Goal: Contribute content: Contribute content

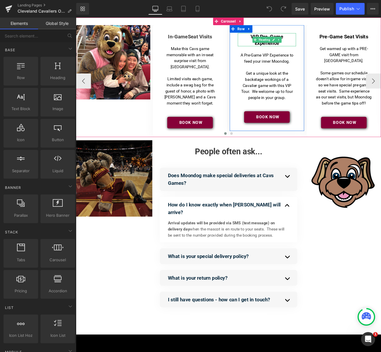
click at [302, 48] on h4 "VIP Pre-Game Experience" at bounding box center [298, 43] width 68 height 15
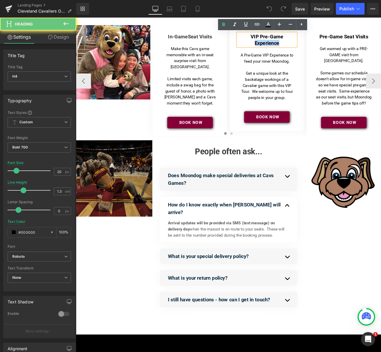
click at [302, 48] on h4 "VIP Pre-Game Experience" at bounding box center [298, 43] width 68 height 15
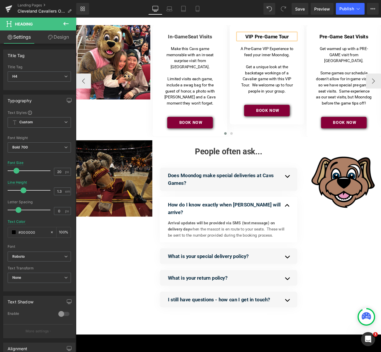
click at [316, 87] on p "Get a unique look at the backstage workings of a Cavalier game with this VIP To…" at bounding box center [297, 88] width 65 height 35
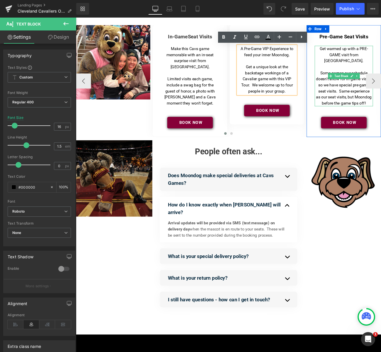
click at [361, 86] on p "Some games our schedule doesn't allow for in-game visits, so we have special pr…" at bounding box center [387, 100] width 65 height 42
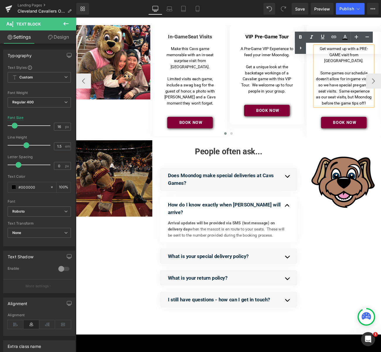
click at [381, 91] on p "Some games our schedule doesn't allow for in-game visits, so we have special pr…" at bounding box center [387, 100] width 65 height 42
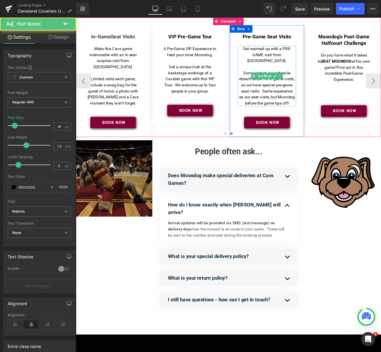
click at [282, 110] on p "Some games our schedule doesn't allow for in-game visits, so we have special pr…" at bounding box center [297, 100] width 65 height 42
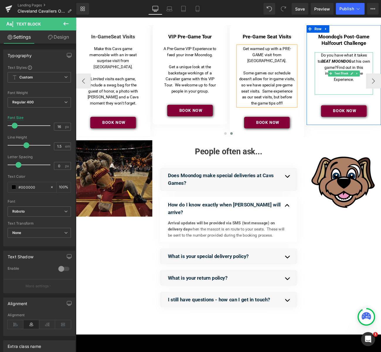
click at [381, 94] on p at bounding box center [387, 96] width 65 height 7
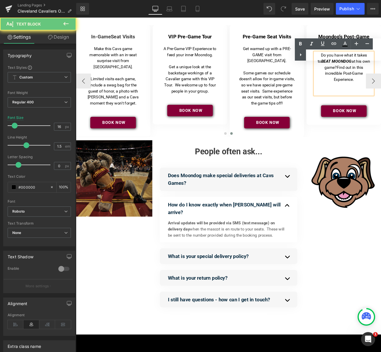
click at [381, 101] on p at bounding box center [387, 103] width 65 height 7
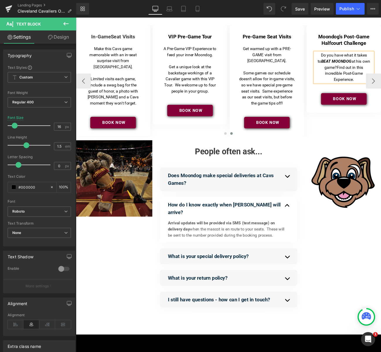
scroll to position [0, 0]
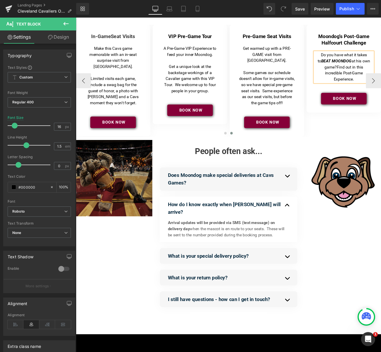
click at [361, 68] on strong "BEAT MOONDOG" at bounding box center [378, 68] width 35 height 6
click at [381, 91] on p "Do you have what it takes to BEAT MOONDOG at his own game? Find out in this inc…" at bounding box center [387, 75] width 65 height 35
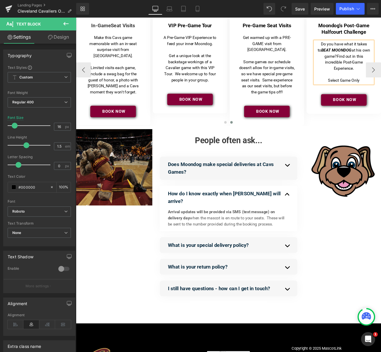
scroll to position [16, 0]
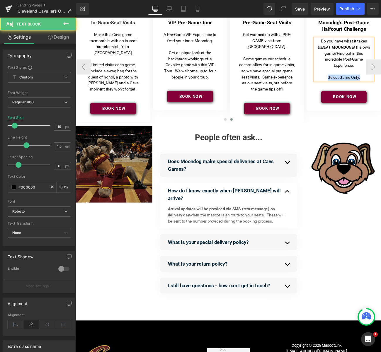
drag, startPoint x: 368, startPoint y: 87, endPoint x: 408, endPoint y: 87, distance: 39.9
click at [381, 87] on p "Select Game Only." at bounding box center [387, 87] width 65 height 7
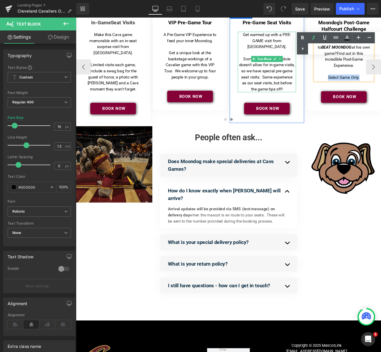
click at [271, 81] on p "Some games our schedule doesn't allow for in-game visits, so we have special pr…" at bounding box center [297, 83] width 65 height 42
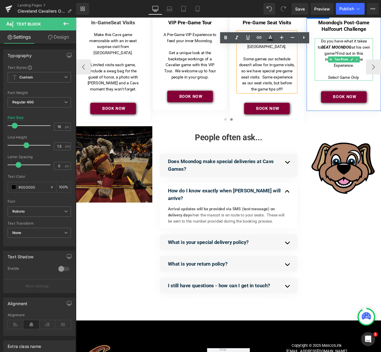
click at [381, 88] on icon "Select Game Only." at bounding box center [387, 87] width 37 height 6
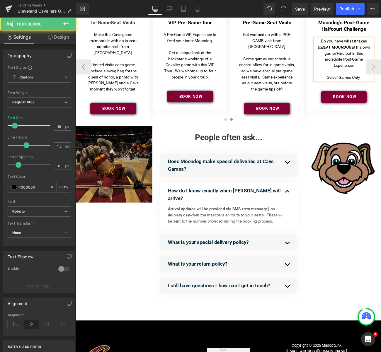
click at [300, 83] on p "Some games our schedule doesn't allow for in-game visits, so we have special pr…" at bounding box center [297, 83] width 65 height 42
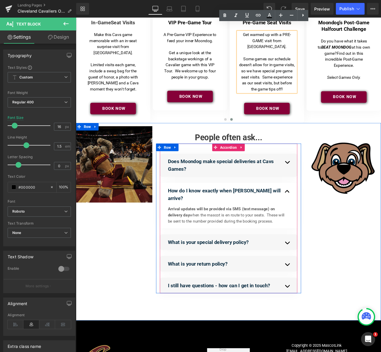
scroll to position [0, 0]
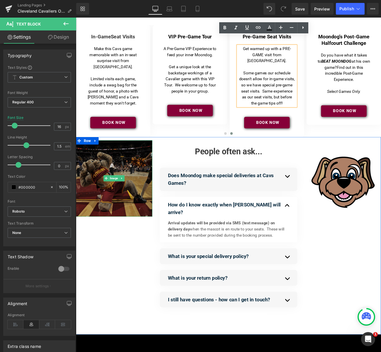
click at [144, 198] on img at bounding box center [120, 204] width 89 height 89
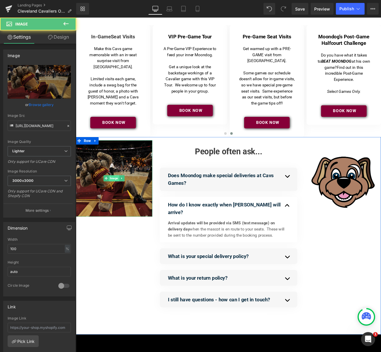
click at [122, 201] on span "Image" at bounding box center [120, 204] width 12 height 7
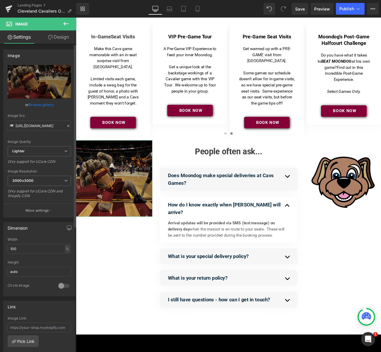
click at [39, 106] on link "Browse gallery" at bounding box center [41, 105] width 25 height 10
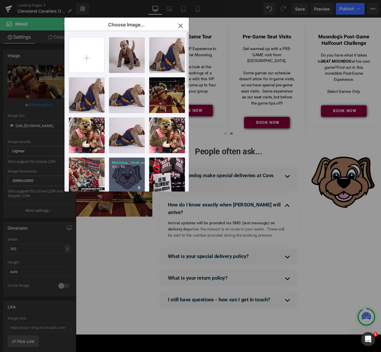
click at [131, 170] on div "Moondog...Head.png 17.83 KB" at bounding box center [127, 176] width 36 height 36
type input "[URL][DOMAIN_NAME]"
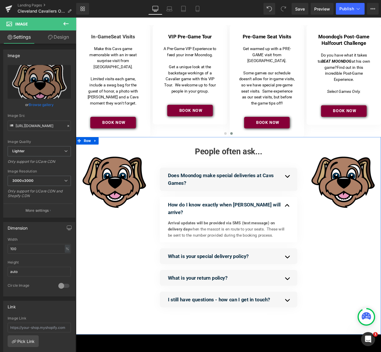
click at [130, 299] on div "Image Separator People often ask... Heading Does Moondog make special deliverie…" at bounding box center [253, 271] width 355 height 230
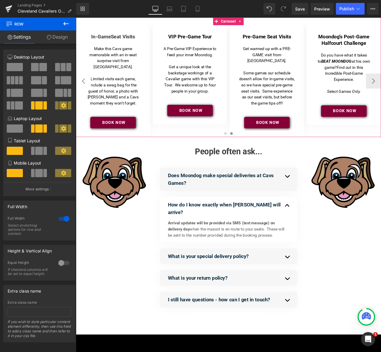
click at [84, 88] on button "‹" at bounding box center [85, 92] width 18 height 18
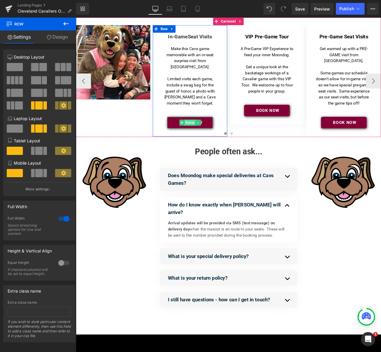
click at [208, 136] on span "Button" at bounding box center [208, 139] width 13 height 7
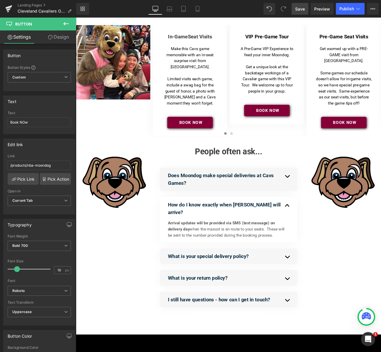
click at [303, 12] on span "Save" at bounding box center [300, 9] width 10 height 6
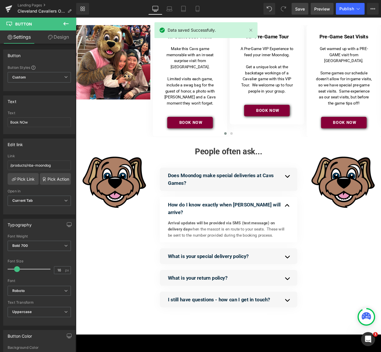
click at [324, 10] on span "Preview" at bounding box center [322, 9] width 16 height 6
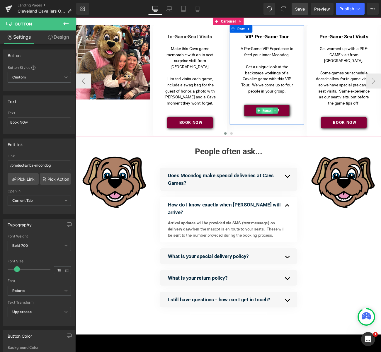
click at [296, 126] on span "Button" at bounding box center [298, 125] width 13 height 7
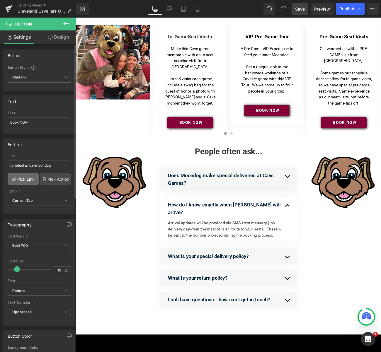
click at [22, 178] on link "Pick Link" at bounding box center [23, 179] width 31 height 12
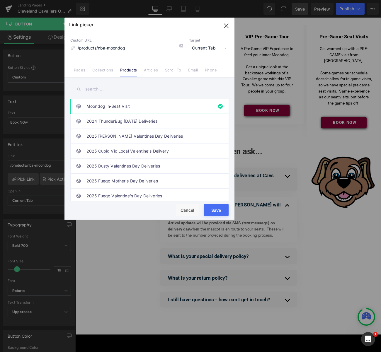
click at [111, 90] on input "text" at bounding box center [149, 89] width 158 height 13
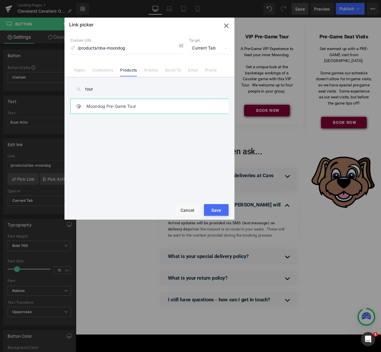
type input "tour"
click at [114, 106] on link "Moondog Pre-Game Tour" at bounding box center [150, 106] width 129 height 15
type input "/products/moondog-pre-game-tour"
click at [214, 211] on button "Save" at bounding box center [216, 210] width 25 height 12
type input "/products/moondog-pre-game-tour"
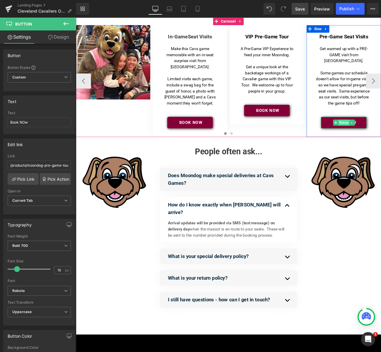
click at [381, 136] on span "Button" at bounding box center [387, 139] width 13 height 7
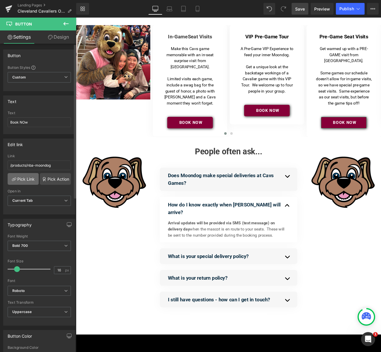
click at [27, 178] on link "Pick Link" at bounding box center [23, 179] width 31 height 12
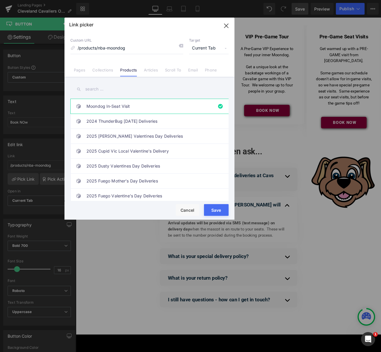
click at [110, 90] on input "text" at bounding box center [149, 89] width 158 height 13
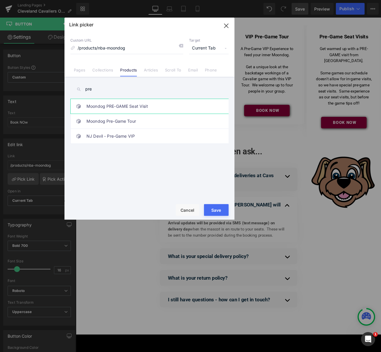
type input "pre"
click at [130, 107] on link "Moondog PRE-GAME Seat Visit" at bounding box center [150, 106] width 129 height 15
type input "/products/moondog-pre-game"
drag, startPoint x: 210, startPoint y: 214, endPoint x: 156, endPoint y: 228, distance: 55.4
click at [210, 214] on button "Save" at bounding box center [216, 210] width 25 height 12
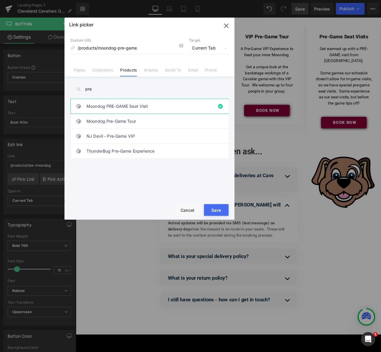
type input "/products/moondog-pre-game"
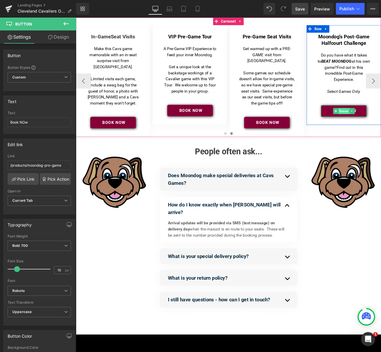
click at [381, 124] on span "Button" at bounding box center [387, 126] width 13 height 7
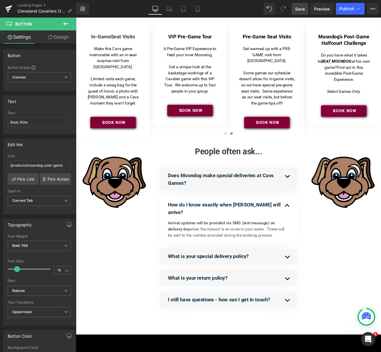
click at [302, 8] on span "Save" at bounding box center [300, 9] width 10 height 6
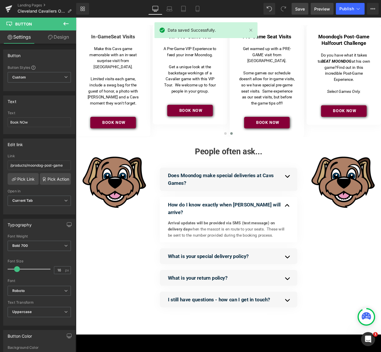
click at [318, 10] on span "Preview" at bounding box center [322, 9] width 16 height 6
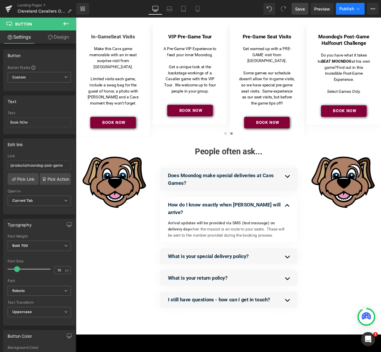
click at [347, 11] on span "Publish" at bounding box center [346, 8] width 15 height 5
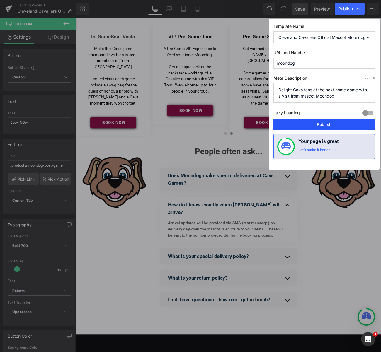
click at [327, 124] on button "Publish" at bounding box center [323, 125] width 101 height 12
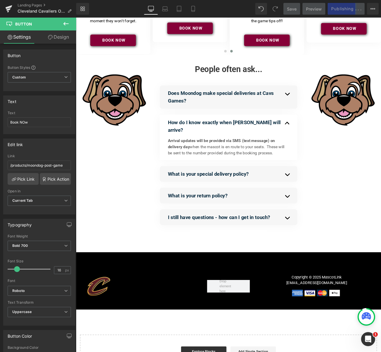
scroll to position [116, 0]
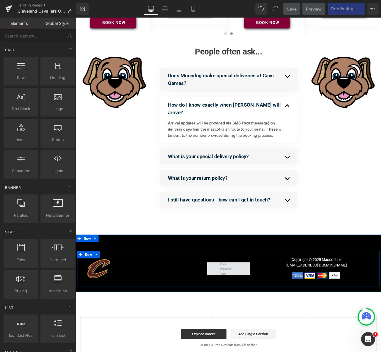
click at [251, 299] on span at bounding box center [253, 309] width 25 height 20
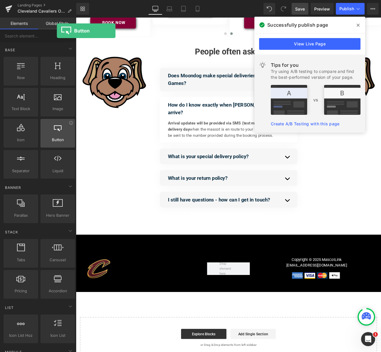
click at [57, 131] on icon at bounding box center [58, 128] width 8 height 8
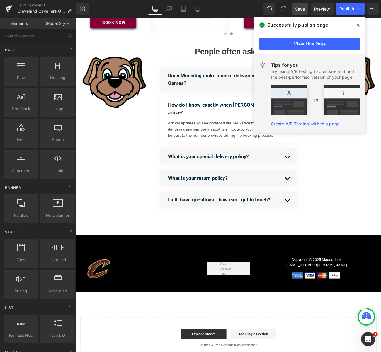
click at [356, 25] on span at bounding box center [357, 25] width 9 height 9
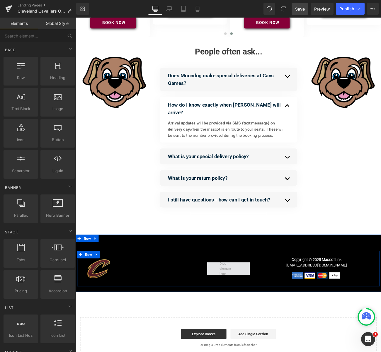
click at [250, 299] on span at bounding box center [253, 309] width 25 height 20
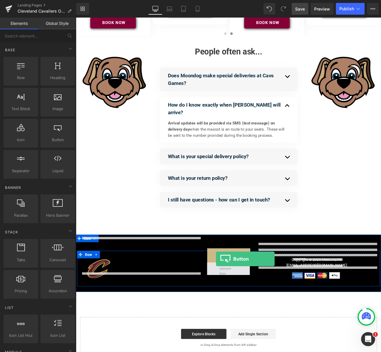
drag, startPoint x: 130, startPoint y: 153, endPoint x: 239, endPoint y: 298, distance: 181.7
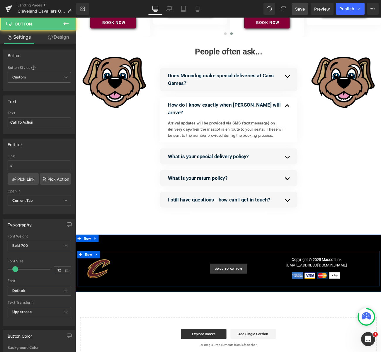
scroll to position [113, 0]
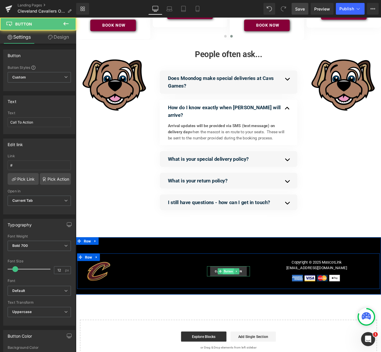
click at [256, 307] on div "Call To Action Button" at bounding box center [253, 313] width 50 height 12
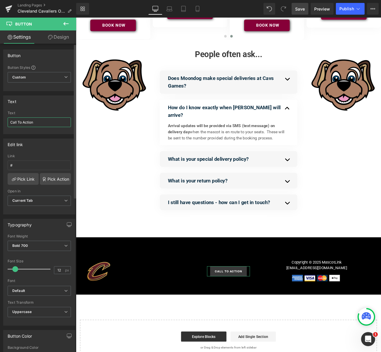
click at [32, 120] on input "Call To Action" at bounding box center [39, 122] width 63 height 10
drag, startPoint x: 44, startPoint y: 122, endPoint x: 0, endPoint y: 122, distance: 43.7
click at [0, 122] on div "Text Call To Action Text Call To Action" at bounding box center [39, 112] width 79 height 43
type input "Visit [DOMAIN_NAME]"
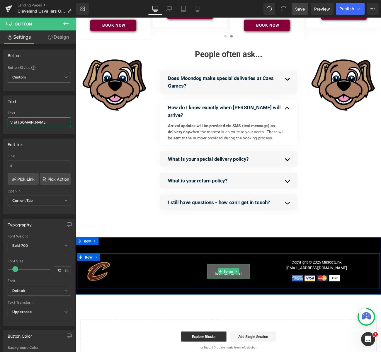
click at [256, 309] on link "Button" at bounding box center [250, 312] width 19 height 7
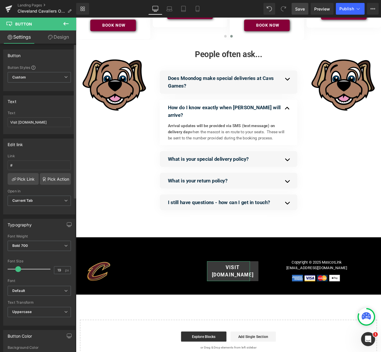
type input "20"
click at [18, 268] on span at bounding box center [19, 269] width 6 height 6
click at [39, 79] on span "Custom Setup Global Style" at bounding box center [39, 77] width 63 height 11
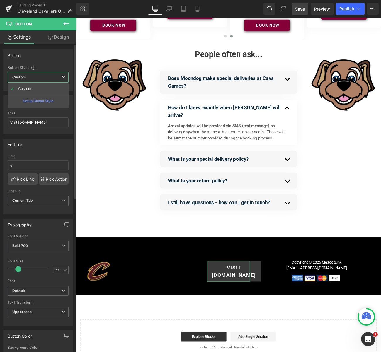
click at [39, 79] on span "Custom Setup Global Style" at bounding box center [38, 77] width 61 height 11
click at [36, 202] on span "Current Tab" at bounding box center [39, 201] width 63 height 10
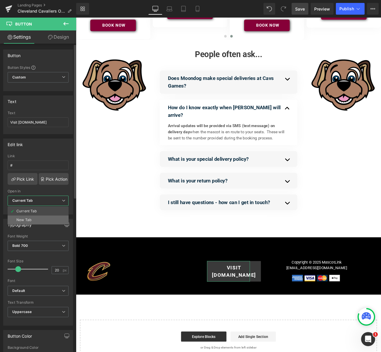
click at [23, 219] on div "New Tab" at bounding box center [23, 220] width 15 height 4
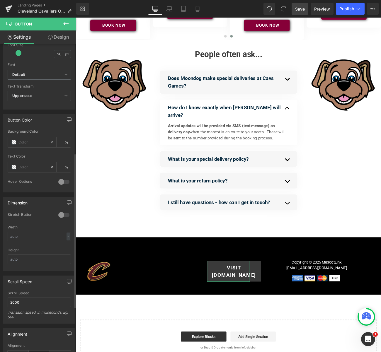
scroll to position [218, 0]
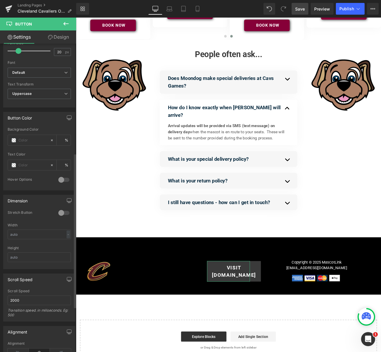
click at [64, 216] on div at bounding box center [64, 212] width 14 height 9
click at [59, 214] on div at bounding box center [64, 212] width 14 height 9
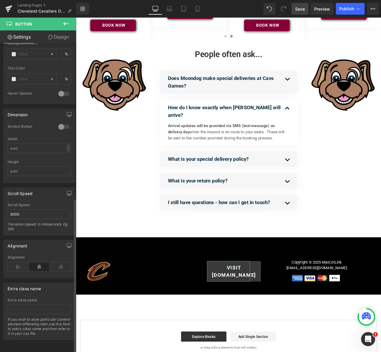
scroll to position [308, 0]
click at [56, 263] on icon at bounding box center [60, 267] width 21 height 9
click at [36, 263] on icon at bounding box center [39, 267] width 21 height 9
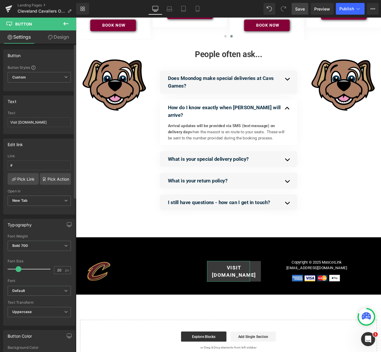
scroll to position [1, 0]
click at [24, 165] on input "#" at bounding box center [39, 165] width 63 height 10
paste input "[URL][DOMAIN_NAME]"
type input "[URL][DOMAIN_NAME]"
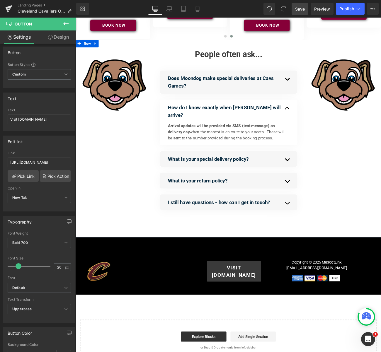
click at [298, 241] on div "Image Separator People often ask... Heading Does Moondog make special deliverie…" at bounding box center [253, 158] width 355 height 230
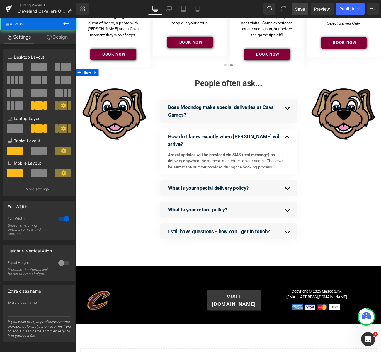
scroll to position [116, 0]
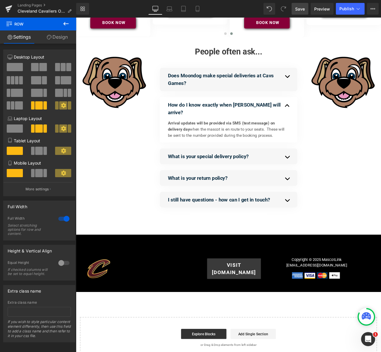
click at [293, 9] on link "Save" at bounding box center [300, 9] width 17 height 12
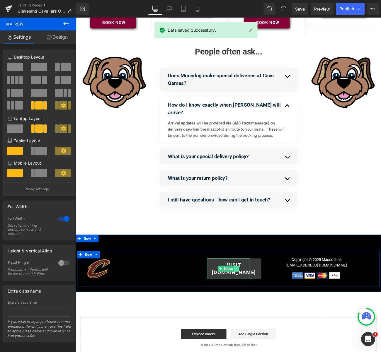
click at [265, 306] on link at bounding box center [263, 309] width 6 height 7
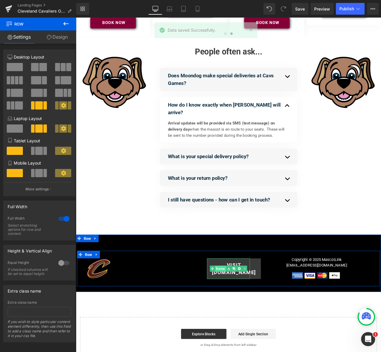
click at [246, 306] on link "Button" at bounding box center [240, 309] width 19 height 7
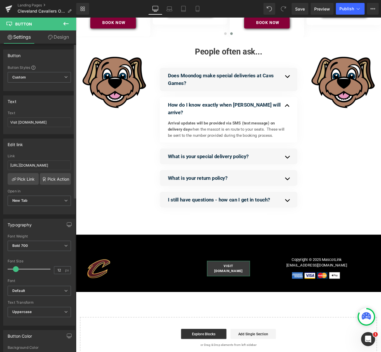
type input "11"
drag, startPoint x: 19, startPoint y: 267, endPoint x: 16, endPoint y: 268, distance: 3.0
click at [16, 268] on span at bounding box center [15, 269] width 6 height 6
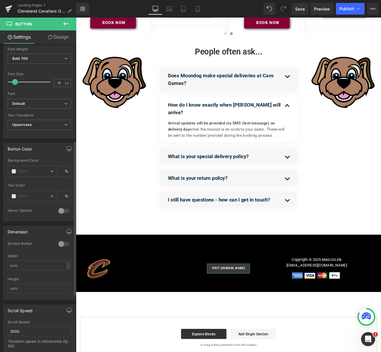
scroll to position [195, 0]
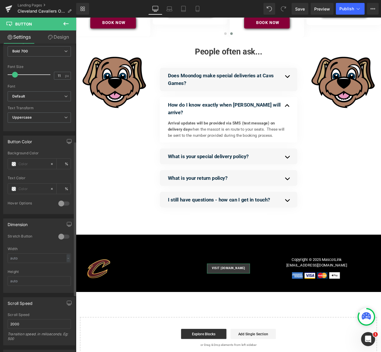
click at [65, 237] on div at bounding box center [64, 236] width 14 height 9
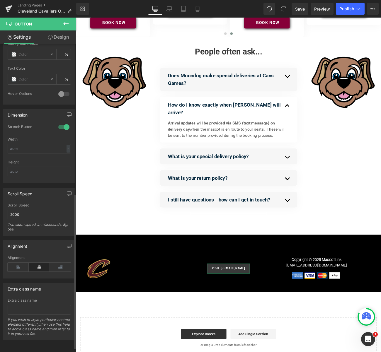
scroll to position [308, 0]
click at [301, 9] on span "Save" at bounding box center [300, 9] width 10 height 6
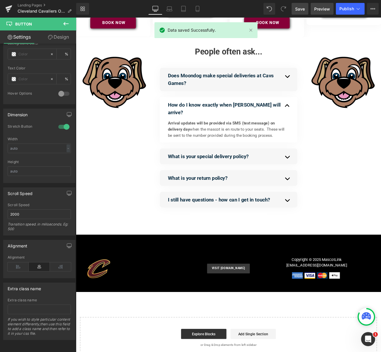
click at [322, 13] on link "Preview" at bounding box center [322, 9] width 23 height 12
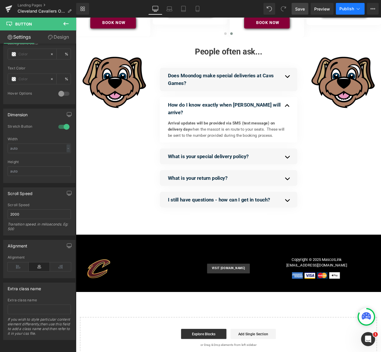
click at [345, 8] on span "Publish" at bounding box center [346, 8] width 15 height 5
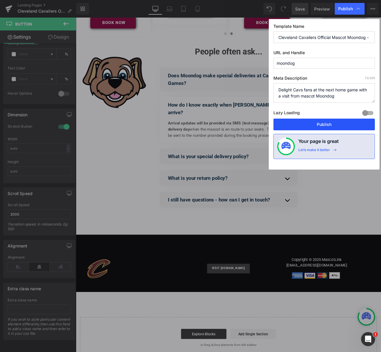
drag, startPoint x: 325, startPoint y: 125, endPoint x: 289, endPoint y: 124, distance: 35.5
click at [325, 125] on button "Publish" at bounding box center [323, 125] width 101 height 12
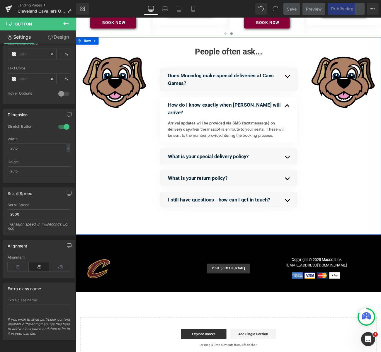
scroll to position [0, 0]
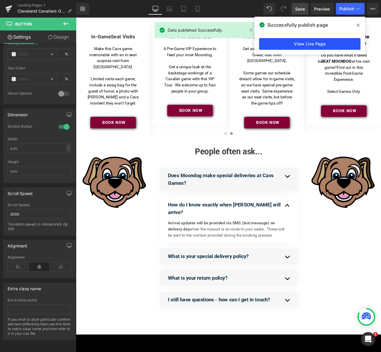
click at [314, 44] on link "View Live Page" at bounding box center [309, 44] width 101 height 12
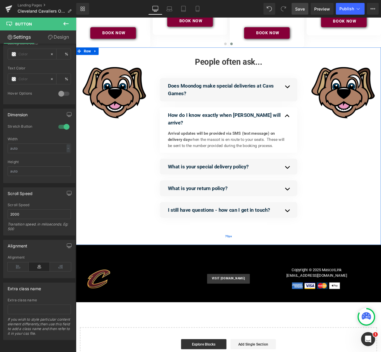
scroll to position [116, 0]
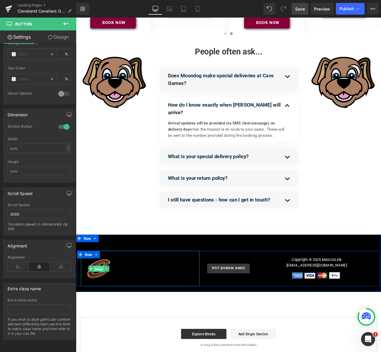
click at [105, 306] on link "Image" at bounding box center [99, 309] width 18 height 7
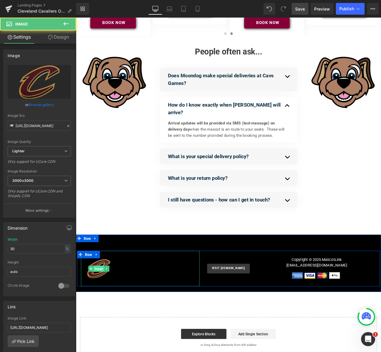
click at [100, 306] on span "Image" at bounding box center [102, 309] width 12 height 7
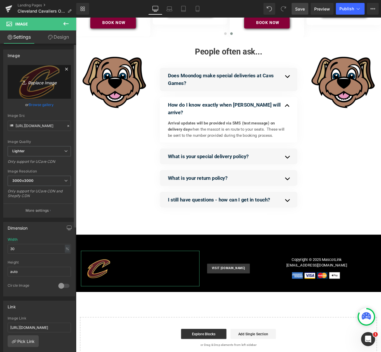
click at [39, 83] on icon "Replace Image" at bounding box center [39, 81] width 47 height 7
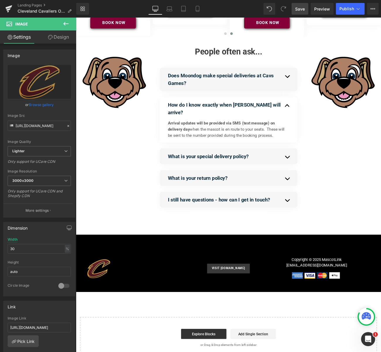
type input "C:\fakepath\Cleveland_Cavaliers_logo.svg.png"
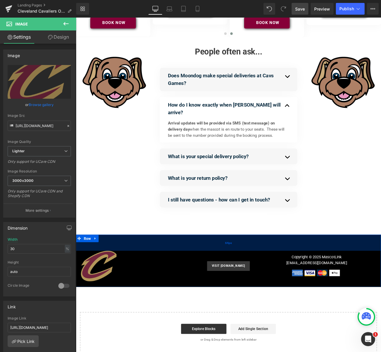
scroll to position [110, 0]
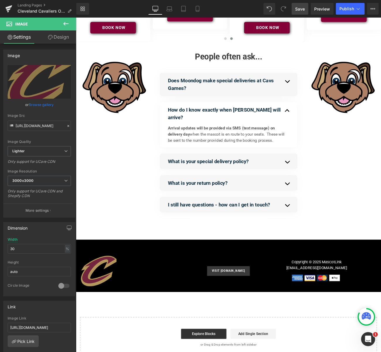
click at [303, 10] on span "Save" at bounding box center [300, 9] width 10 height 6
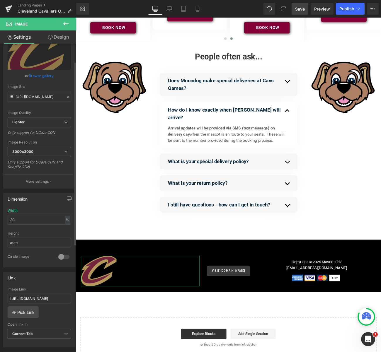
scroll to position [30, 0]
click at [31, 151] on b "3000x3000" at bounding box center [22, 151] width 21 height 4
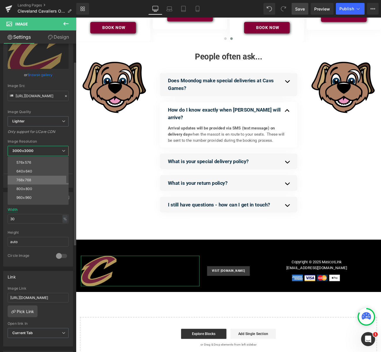
scroll to position [25, 0]
click at [25, 187] on div "800x800" at bounding box center [24, 188] width 16 height 4
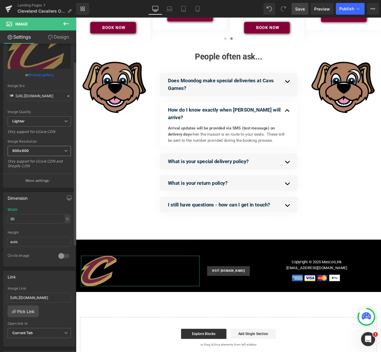
type input "[URL][DOMAIN_NAME]"
click at [299, 5] on link "Save" at bounding box center [300, 9] width 17 height 12
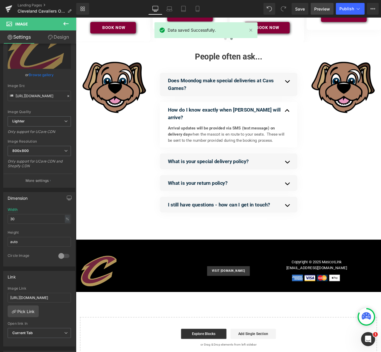
click at [323, 8] on span "Preview" at bounding box center [322, 9] width 16 height 6
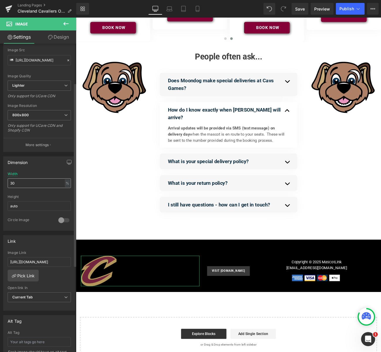
scroll to position [66, 0]
drag, startPoint x: 17, startPoint y: 183, endPoint x: 2, endPoint y: 184, distance: 14.7
click at [2, 184] on div "Dimension 30% Width 30 % % px auto Height auto 0 Circle Image" at bounding box center [39, 191] width 79 height 79
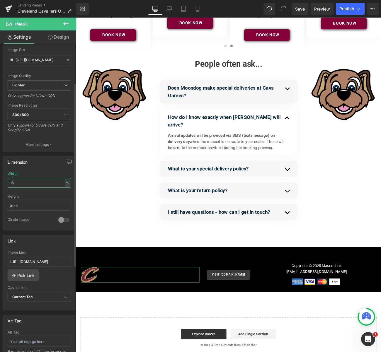
scroll to position [69, 0]
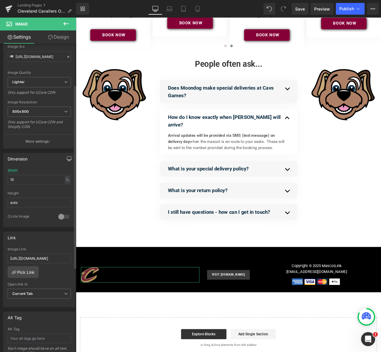
click at [67, 158] on icon "button" at bounding box center [69, 158] width 5 height 5
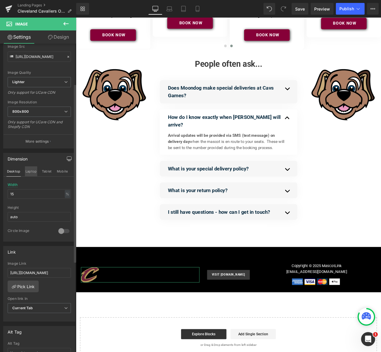
click at [32, 174] on button "Laptop" at bounding box center [31, 171] width 12 height 10
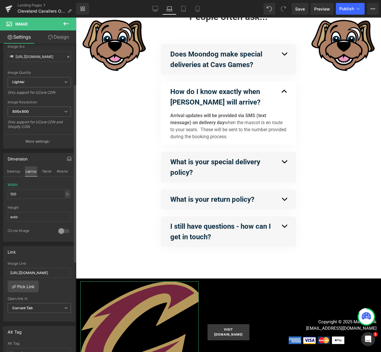
scroll to position [134, 0]
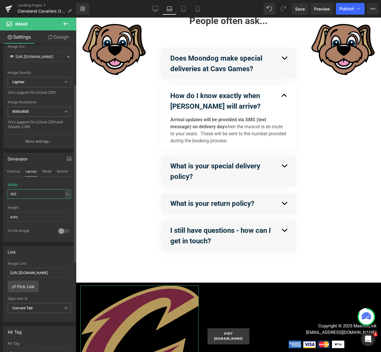
drag, startPoint x: 10, startPoint y: 194, endPoint x: 3, endPoint y: 194, distance: 7.0
click at [3, 194] on div "Dimension Desktop Laptop Tablet Mobile 100% Width 100 % % px auto Height auto 0…" at bounding box center [39, 197] width 72 height 89
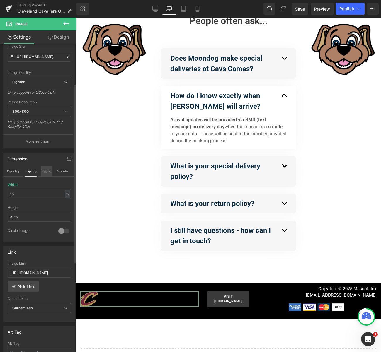
click at [50, 173] on button "Tablet" at bounding box center [46, 171] width 11 height 10
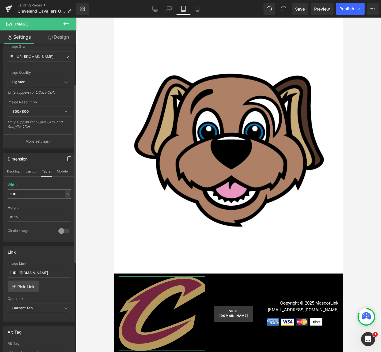
scroll to position [556, 0]
click at [2, 196] on div "Dimension Desktop Laptop Tablet Mobile 100% Width 100 % % px auto Height auto 0…" at bounding box center [39, 195] width 79 height 93
drag, startPoint x: 13, startPoint y: 195, endPoint x: 2, endPoint y: 193, distance: 11.1
click at [2, 193] on div "Dimension Desktop Laptop Tablet Mobile 115% Width 115 % % px auto Height auto 0…" at bounding box center [39, 195] width 79 height 93
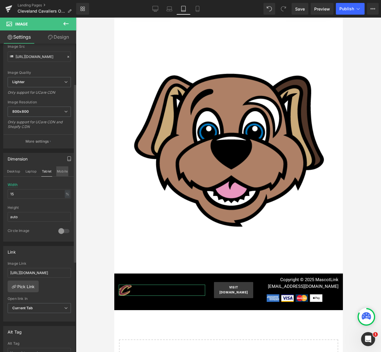
click at [60, 170] on button "Mobile" at bounding box center [62, 171] width 12 height 10
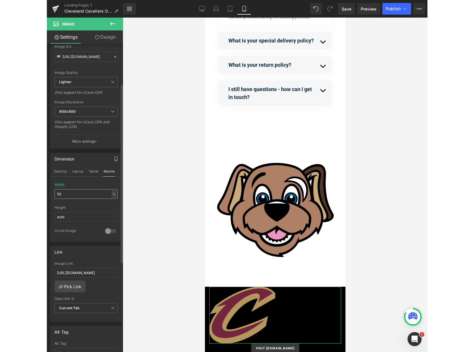
scroll to position [429, 0]
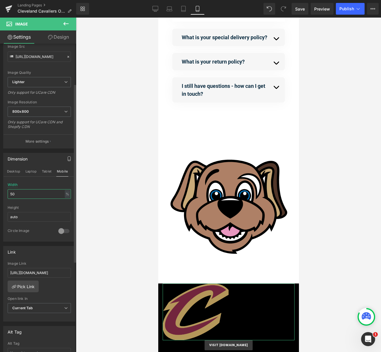
drag, startPoint x: 8, startPoint y: 193, endPoint x: 0, endPoint y: 193, distance: 8.2
click at [0, 193] on div "Dimension Desktop Laptop Tablet Mobile 50% Width 50 % % px auto Height auto 0 C…" at bounding box center [39, 195] width 79 height 93
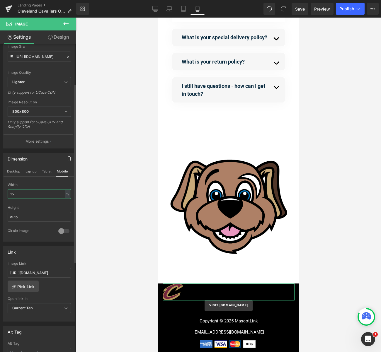
type input "15"
click at [38, 182] on div "Dimension Desktop Laptop Tablet Mobile 15% Width 15 % % px auto Height auto 0 C…" at bounding box center [39, 197] width 72 height 89
click at [302, 7] on span "Save" at bounding box center [300, 9] width 10 height 6
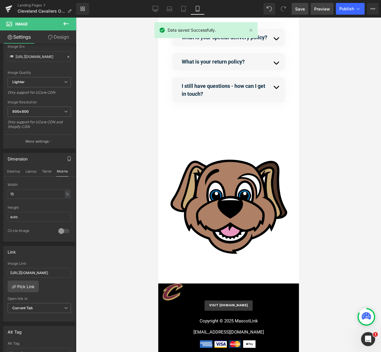
click at [323, 10] on span "Preview" at bounding box center [322, 9] width 16 height 6
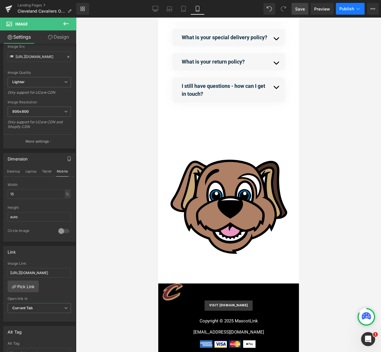
click at [348, 10] on span "Publish" at bounding box center [346, 8] width 15 height 5
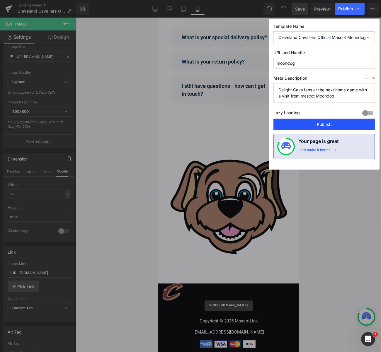
click at [320, 124] on button "Publish" at bounding box center [323, 125] width 101 height 12
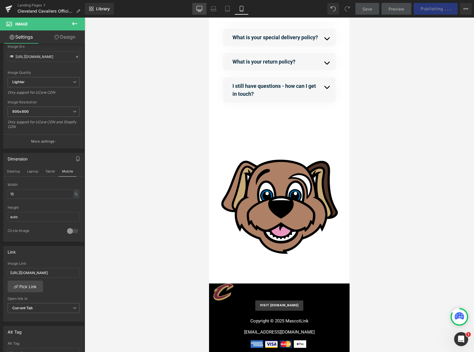
click at [199, 10] on icon at bounding box center [200, 10] width 6 height 0
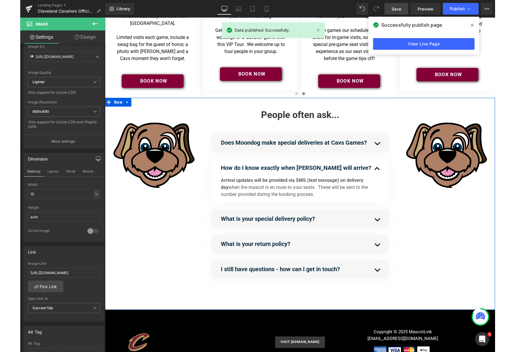
scroll to position [0, 0]
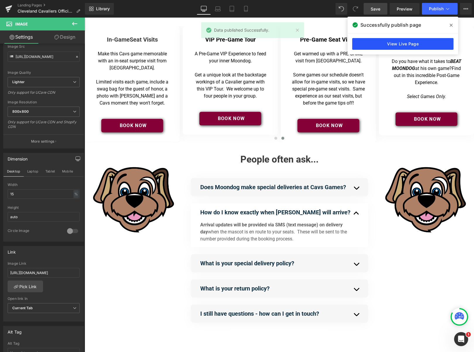
click at [381, 43] on link "View Live Page" at bounding box center [402, 44] width 101 height 12
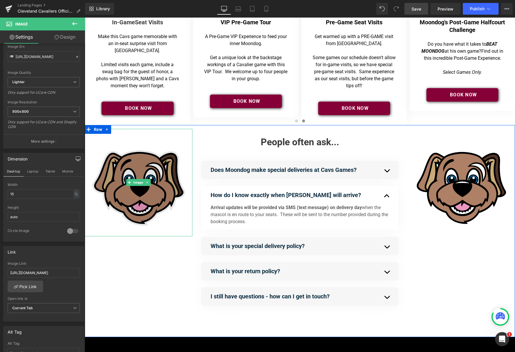
scroll to position [21, 0]
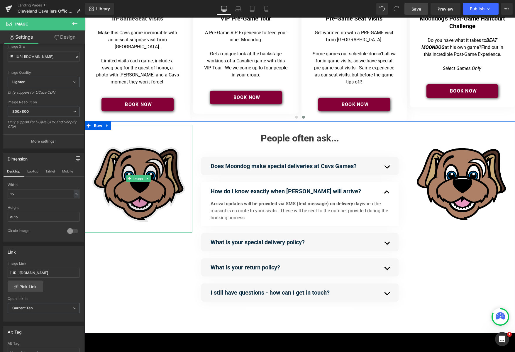
click at [142, 161] on img at bounding box center [139, 179] width 108 height 108
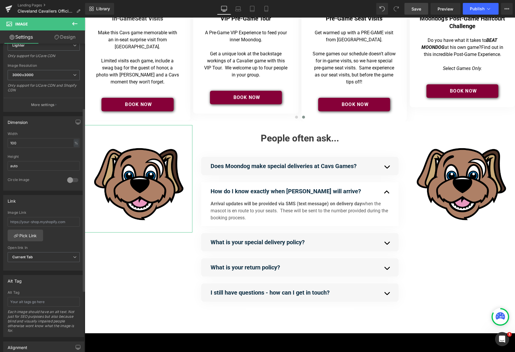
scroll to position [108, 0]
click at [76, 119] on icon "button" at bounding box center [78, 120] width 5 height 5
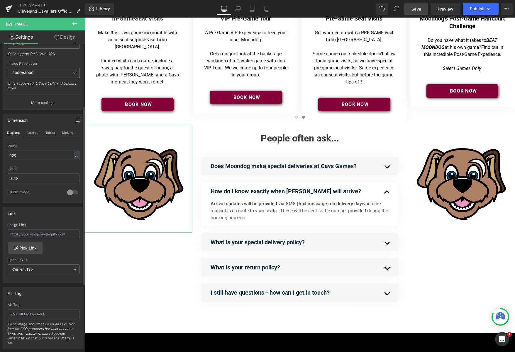
click at [74, 191] on div at bounding box center [73, 192] width 14 height 9
click at [74, 191] on div at bounding box center [73, 189] width 14 height 9
click at [67, 131] on button "Mobile" at bounding box center [68, 130] width 18 height 10
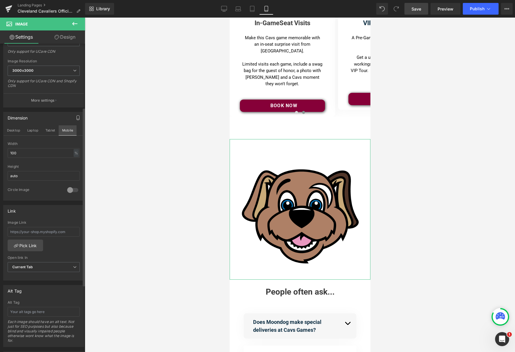
scroll to position [35, 0]
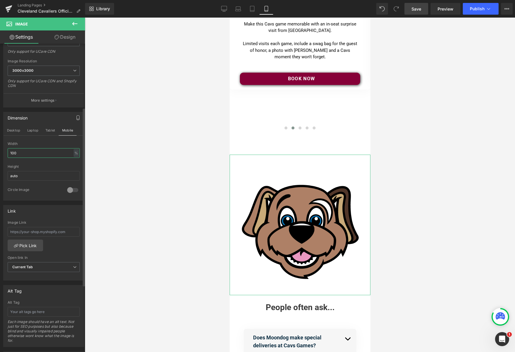
click at [4, 151] on div "100% Width 100 % % px auto Height auto 0 Circle Image" at bounding box center [44, 171] width 80 height 59
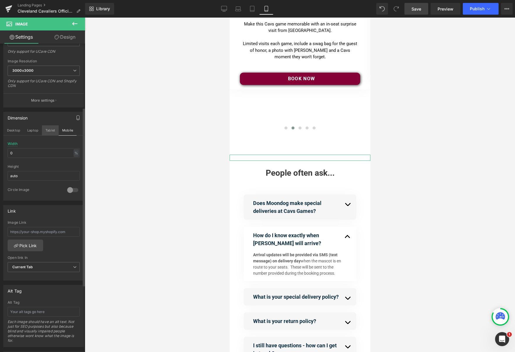
click at [51, 128] on button "Tablet" at bounding box center [50, 130] width 17 height 10
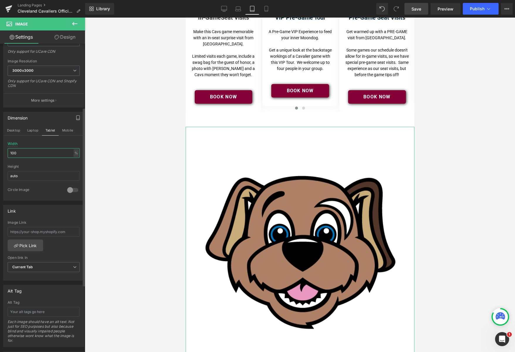
drag, startPoint x: 4, startPoint y: 153, endPoint x: 0, endPoint y: 152, distance: 3.8
click at [0, 152] on div "Dimension Desktop Laptop Tablet Mobile 100% Width 100 % % px auto Height auto 0…" at bounding box center [44, 154] width 88 height 93
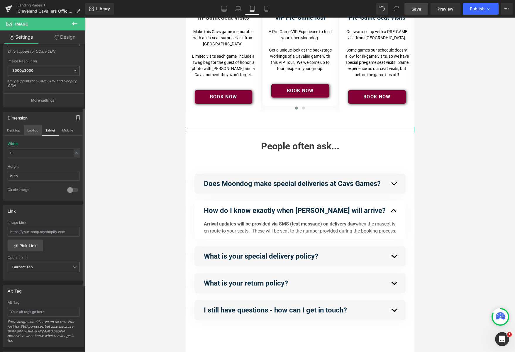
click at [31, 133] on button "Laptop" at bounding box center [33, 130] width 18 height 10
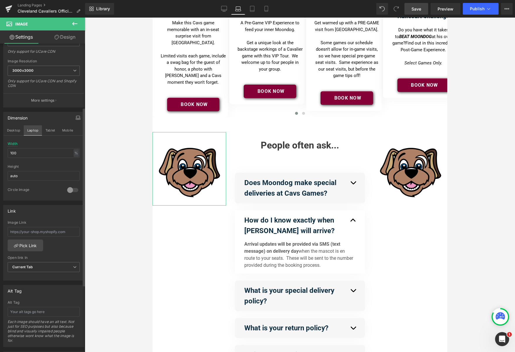
scroll to position [26, 0]
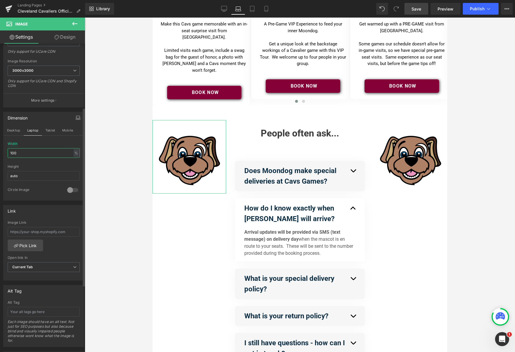
drag, startPoint x: 25, startPoint y: 154, endPoint x: 6, endPoint y: 152, distance: 19.2
click at [6, 152] on div "100% Width 100 % % px auto Height auto 0 Circle Image" at bounding box center [44, 171] width 80 height 59
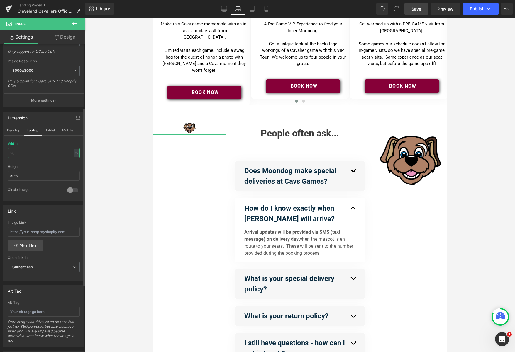
type input "2"
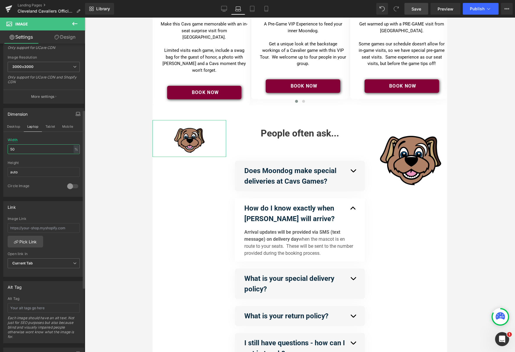
drag, startPoint x: 18, startPoint y: 150, endPoint x: 5, endPoint y: 149, distance: 13.2
click at [5, 149] on div "50% Width 50 % % px auto Height auto 0 Circle Image" at bounding box center [44, 167] width 80 height 59
drag, startPoint x: 8, startPoint y: 148, endPoint x: 1, endPoint y: 147, distance: 6.8
click at [1, 147] on div "Dimension Desktop Laptop Tablet Mobile 30% Width 30 % % px auto Height auto 0 C…" at bounding box center [44, 149] width 88 height 93
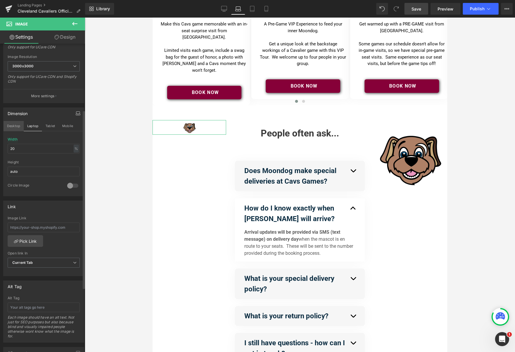
click at [19, 127] on button "Desktop" at bounding box center [14, 126] width 20 height 10
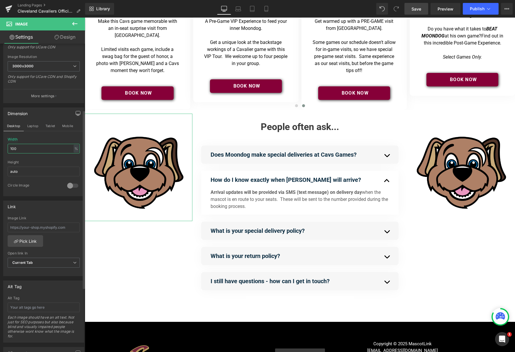
drag, startPoint x: 28, startPoint y: 147, endPoint x: 6, endPoint y: 147, distance: 22.6
click at [6, 147] on div "100% Width 100 % % px auto Height auto 0 Circle Image" at bounding box center [44, 166] width 80 height 59
type input "30"
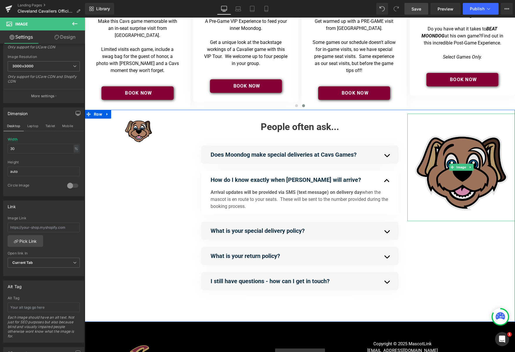
click at [381, 165] on img at bounding box center [461, 168] width 108 height 108
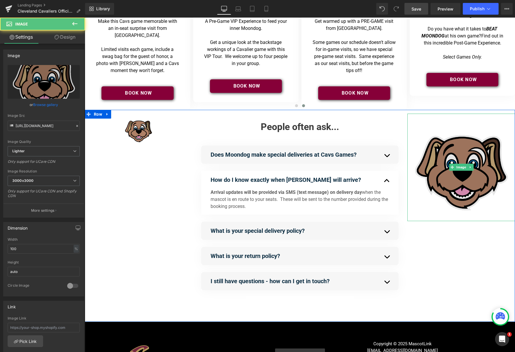
click at [381, 179] on img at bounding box center [461, 168] width 108 height 108
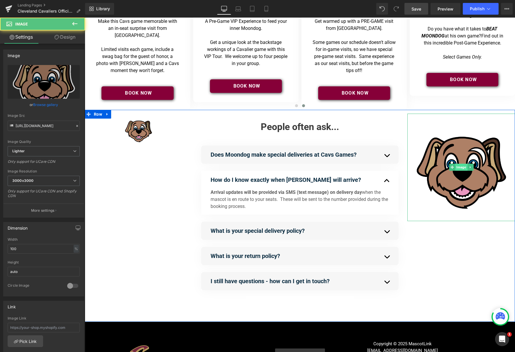
click at [381, 166] on span "Image" at bounding box center [461, 167] width 12 height 7
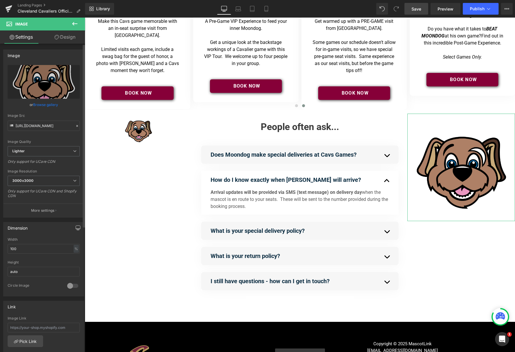
click at [76, 229] on icon "button" at bounding box center [78, 229] width 4 height 0
drag, startPoint x: 8, startPoint y: 262, endPoint x: 1, endPoint y: 261, distance: 6.2
click at [2, 261] on div "Dimension Desktop Laptop Tablet Mobile 100% Width 100 % % px auto Height auto 0…" at bounding box center [44, 264] width 88 height 93
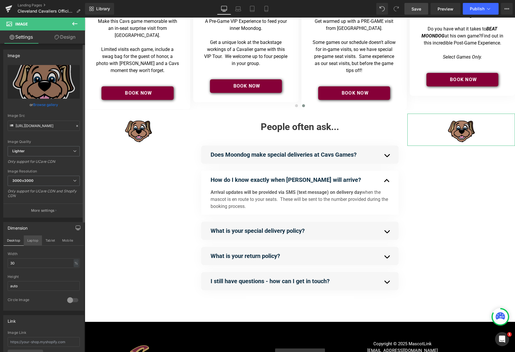
click at [34, 242] on button "Laptop" at bounding box center [33, 241] width 18 height 10
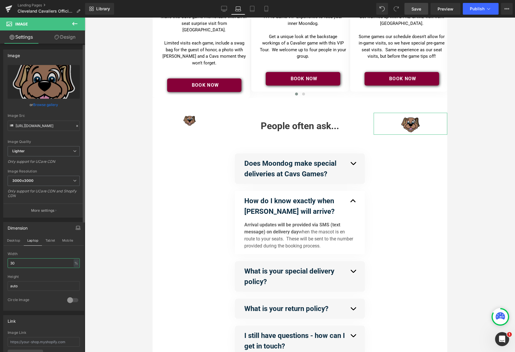
drag, startPoint x: 5, startPoint y: 262, endPoint x: 0, endPoint y: 261, distance: 5.1
click at [0, 261] on div "Dimension Desktop Laptop Tablet Mobile 30% Width 30 % % px auto Height auto 0 C…" at bounding box center [44, 264] width 88 height 93
click at [47, 240] on button "Tablet" at bounding box center [50, 241] width 17 height 10
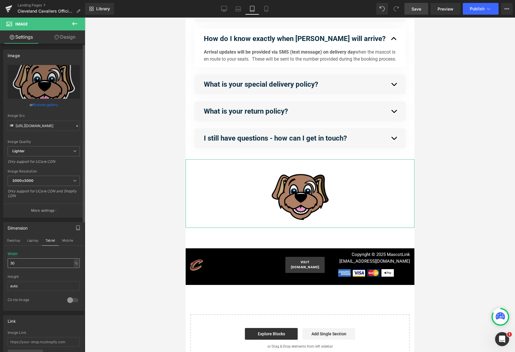
scroll to position [199, 0]
drag, startPoint x: 16, startPoint y: 263, endPoint x: 0, endPoint y: 260, distance: 15.8
click at [0, 260] on div "Dimension Desktop Laptop Tablet Mobile 30% Width 30 % % px auto Height auto 0 C…" at bounding box center [44, 264] width 88 height 93
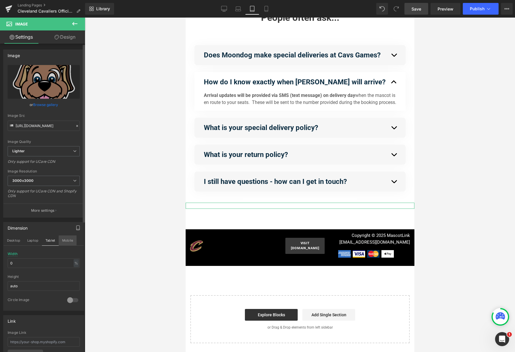
click at [65, 240] on button "Mobile" at bounding box center [68, 241] width 18 height 10
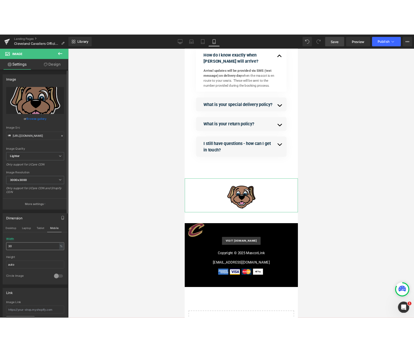
scroll to position [246, 0]
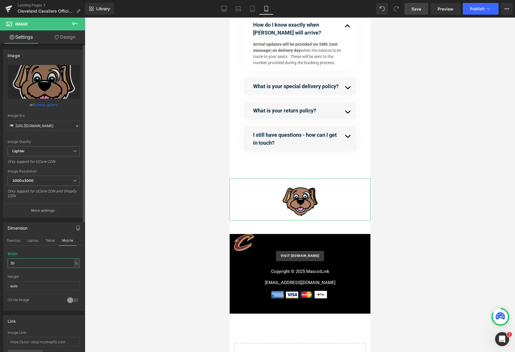
click at [4, 261] on div "30% Width 30 % % px auto Height auto 0 Circle Image" at bounding box center [44, 281] width 80 height 59
type input "0"
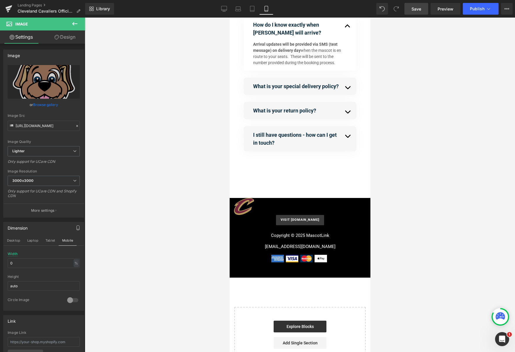
click at [166, 105] on div at bounding box center [300, 185] width 430 height 335
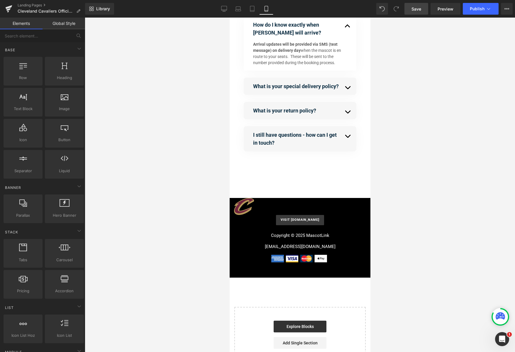
click at [381, 6] on span "Save" at bounding box center [416, 9] width 10 height 6
click at [381, 11] on span "Preview" at bounding box center [445, 9] width 16 height 6
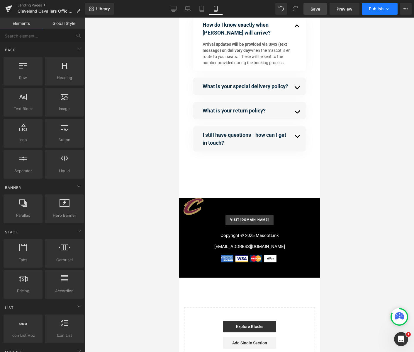
click at [375, 6] on span "Publish" at bounding box center [376, 8] width 15 height 5
click at [179, 18] on div "64px" at bounding box center [179, 18] width 0 height 0
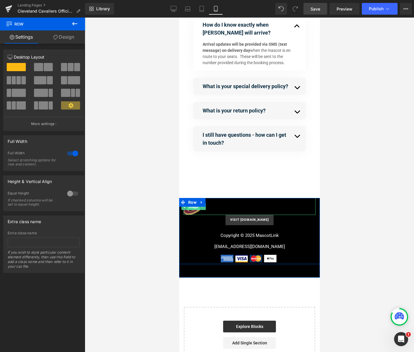
click at [191, 215] on div "Image" at bounding box center [249, 206] width 132 height 17
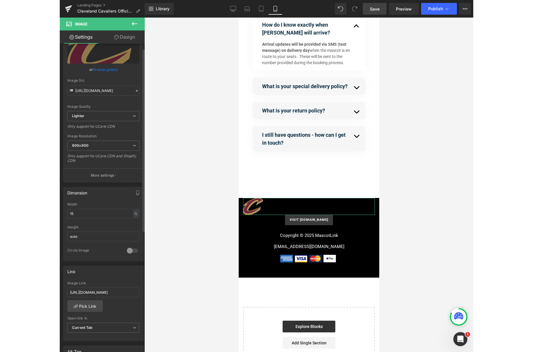
scroll to position [0, 0]
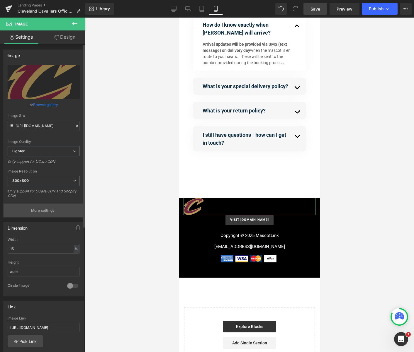
click at [46, 210] on p "More settings" at bounding box center [42, 210] width 23 height 5
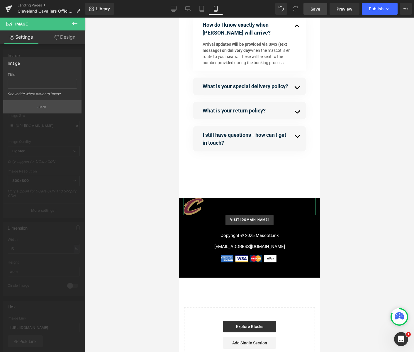
click at [43, 110] on button "Back" at bounding box center [42, 106] width 78 height 13
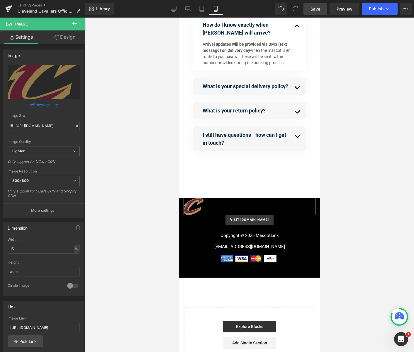
click at [62, 37] on link "Design" at bounding box center [65, 36] width 42 height 13
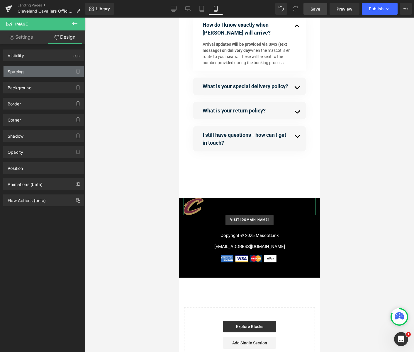
click at [70, 71] on div "Spacing" at bounding box center [44, 71] width 80 height 11
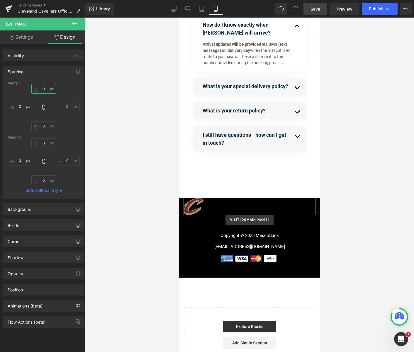
click at [42, 90] on input "0" at bounding box center [43, 89] width 25 height 10
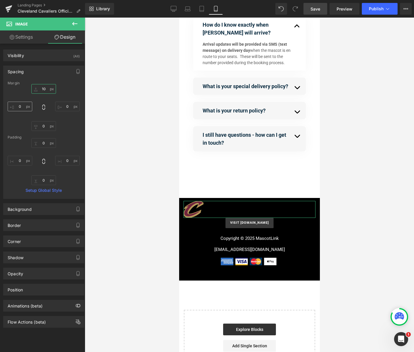
type input "10"
click at [19, 106] on input "0" at bounding box center [20, 107] width 25 height 10
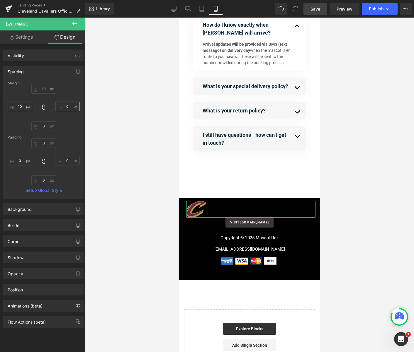
type input "10"
drag, startPoint x: 63, startPoint y: 107, endPoint x: 68, endPoint y: 107, distance: 5.3
click at [66, 107] on input "0" at bounding box center [67, 107] width 25 height 10
type input "10"
drag, startPoint x: 42, startPoint y: 126, endPoint x: 48, endPoint y: 127, distance: 6.2
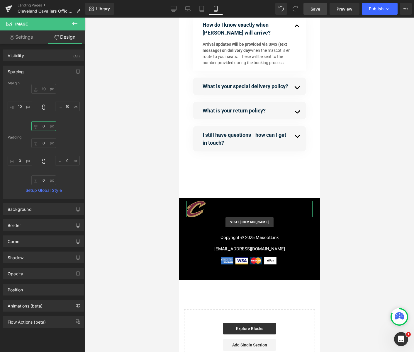
click at [47, 127] on input "0" at bounding box center [43, 126] width 25 height 10
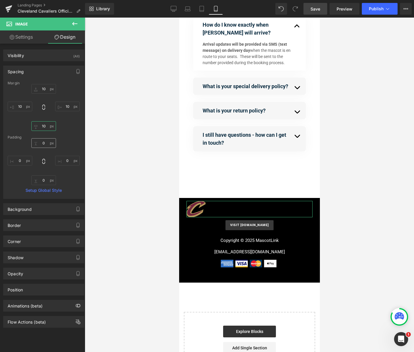
type input "10"
click at [46, 143] on input "0" at bounding box center [43, 143] width 25 height 10
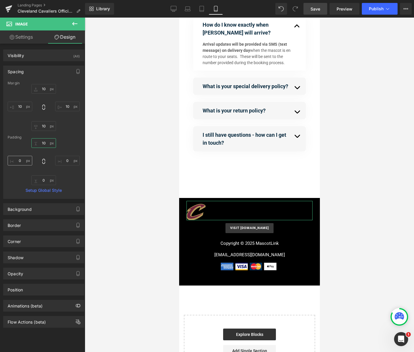
type input "10"
click at [20, 161] on input "0" at bounding box center [20, 161] width 25 height 10
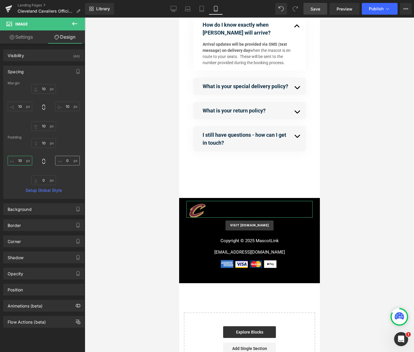
type input "10"
click at [67, 160] on input "0" at bounding box center [67, 161] width 25 height 10
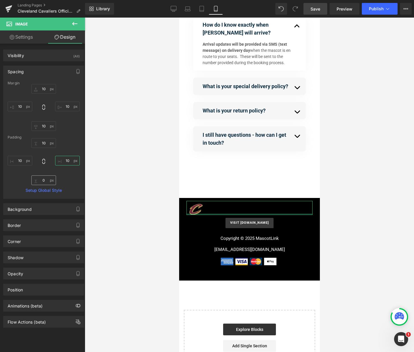
type input "10"
click at [43, 179] on input "0" at bounding box center [43, 181] width 25 height 10
type input "1-"
type input "-"
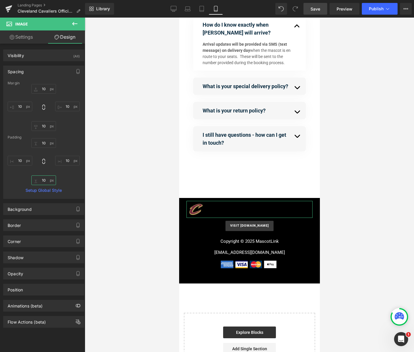
type input "10"
click at [117, 156] on div at bounding box center [249, 185] width 329 height 335
click at [74, 24] on icon at bounding box center [74, 23] width 7 height 7
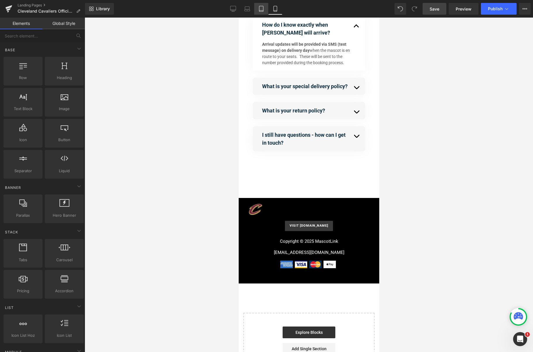
click at [262, 8] on icon at bounding box center [261, 9] width 6 height 6
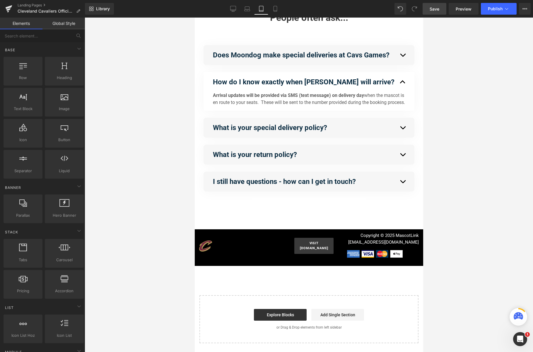
scroll to position [159, 0]
click at [246, 10] on icon at bounding box center [247, 9] width 6 height 6
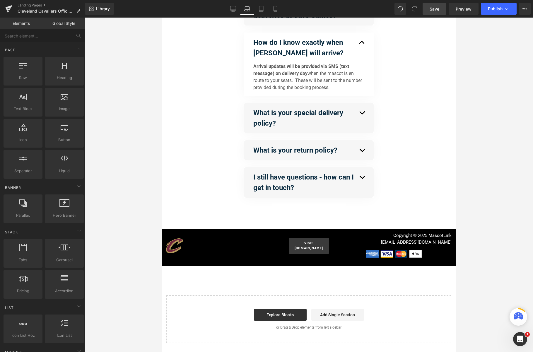
scroll to position [182, 0]
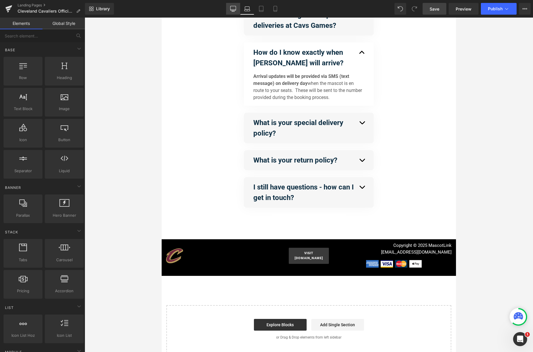
click at [231, 6] on icon at bounding box center [234, 8] width 6 height 4
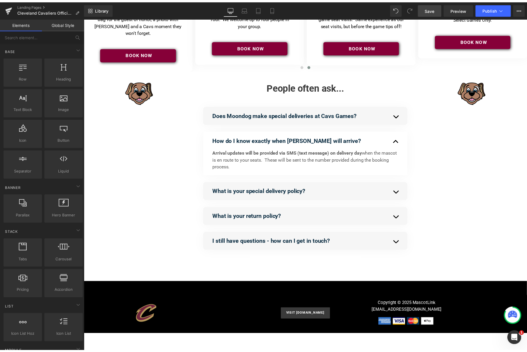
scroll to position [0, 0]
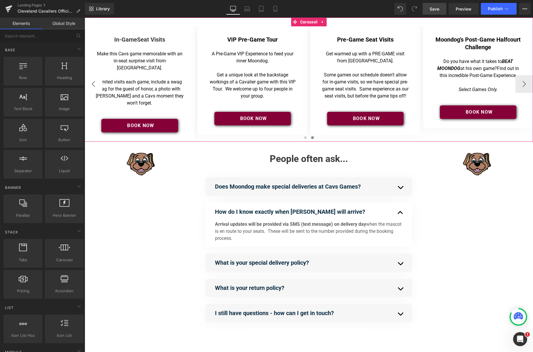
click at [91, 85] on button "‹" at bounding box center [94, 84] width 18 height 18
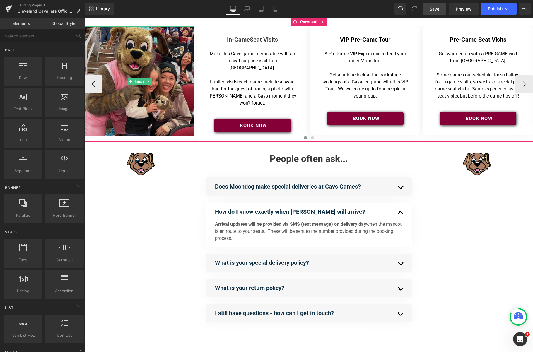
click at [171, 99] on img at bounding box center [140, 81] width 110 height 110
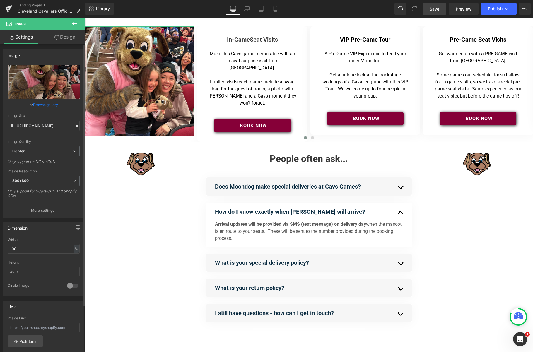
click at [49, 231] on div "Dimension" at bounding box center [44, 227] width 80 height 11
click at [27, 248] on input "100" at bounding box center [44, 249] width 72 height 10
click at [76, 230] on icon "button" at bounding box center [78, 228] width 5 height 5
drag, startPoint x: 27, startPoint y: 263, endPoint x: 1, endPoint y: 263, distance: 26.4
click at [1, 263] on div "Dimension Desktop Laptop Tablet Mobile 100% Width 100 % % px auto Height auto 0…" at bounding box center [44, 264] width 88 height 93
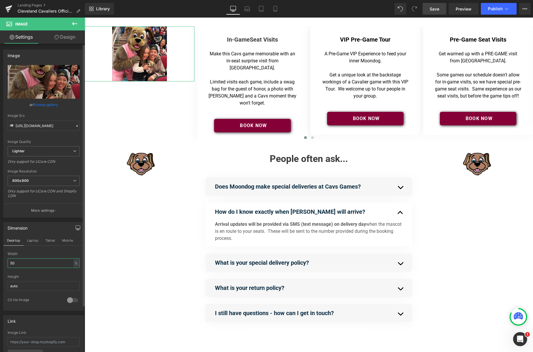
type input "5"
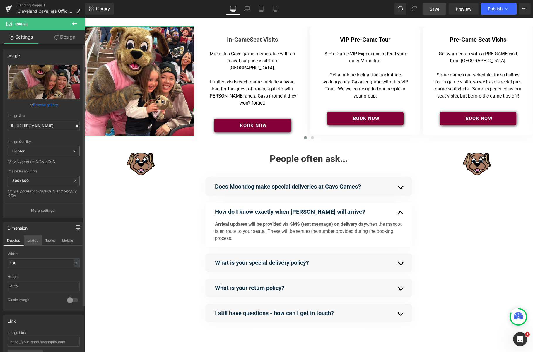
click at [34, 240] on button "Laptop" at bounding box center [33, 241] width 18 height 10
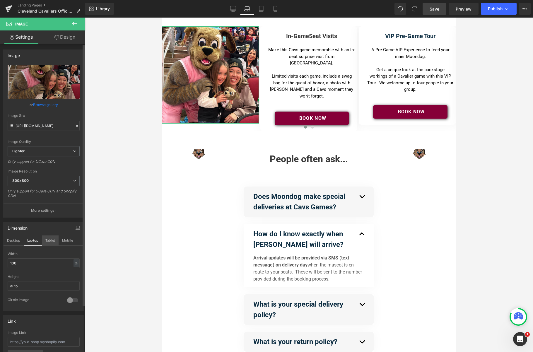
click at [52, 240] on button "Tablet" at bounding box center [50, 241] width 17 height 10
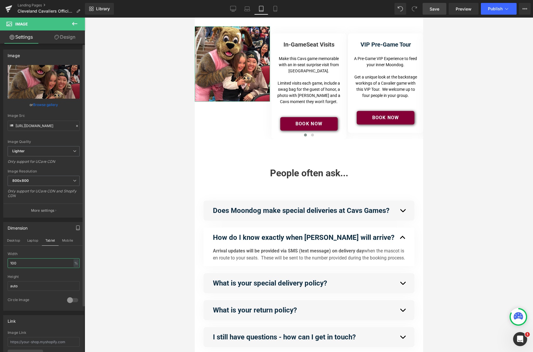
drag, startPoint x: 13, startPoint y: 262, endPoint x: 2, endPoint y: 262, distance: 10.6
click at [4, 262] on div "100% Width 100 % % px auto Height auto 0 Circle Image" at bounding box center [44, 281] width 80 height 59
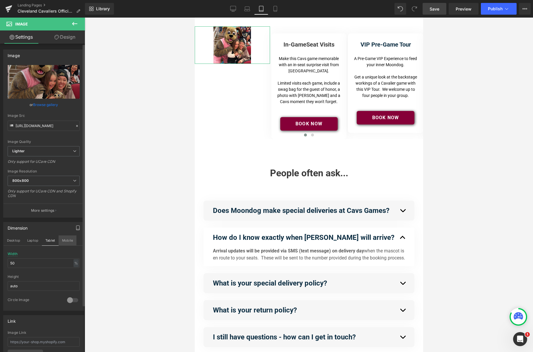
click at [68, 239] on button "Mobile" at bounding box center [68, 241] width 18 height 10
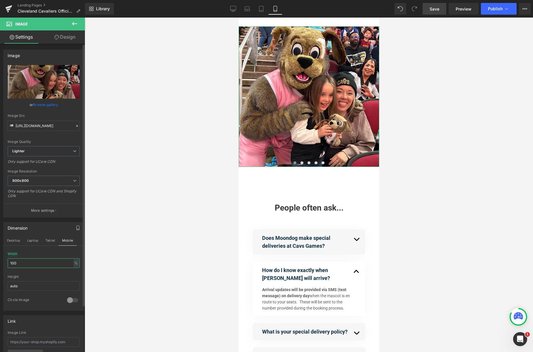
drag, startPoint x: 11, startPoint y: 263, endPoint x: 0, endPoint y: 257, distance: 13.3
click at [0, 258] on div "Dimension Desktop Laptop Tablet Mobile 100% Width 100 % % px auto Height auto 0…" at bounding box center [44, 264] width 88 height 93
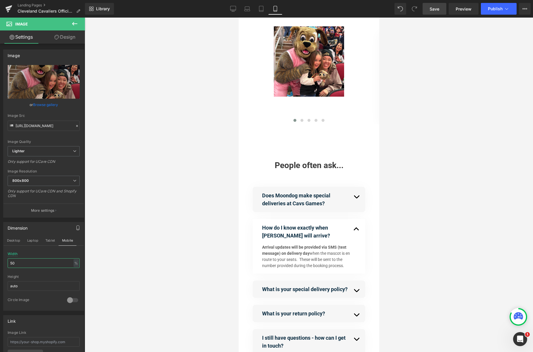
type input "50"
click at [138, 192] on div at bounding box center [309, 185] width 449 height 335
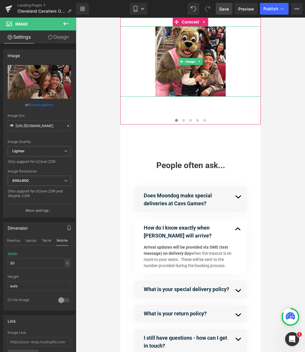
click at [255, 61] on div at bounding box center [190, 61] width 141 height 70
click at [182, 120] on button at bounding box center [183, 120] width 7 height 6
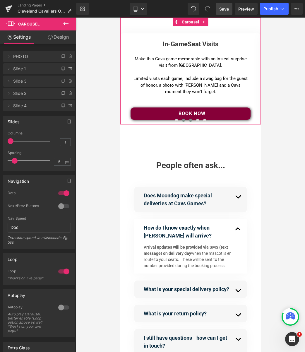
click at [190, 120] on span at bounding box center [190, 120] width 3 height 3
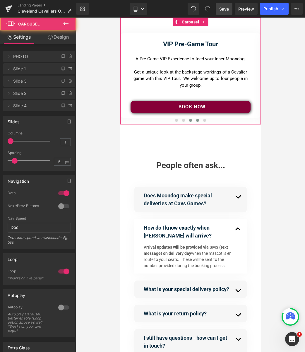
click at [197, 120] on span at bounding box center [197, 120] width 3 height 3
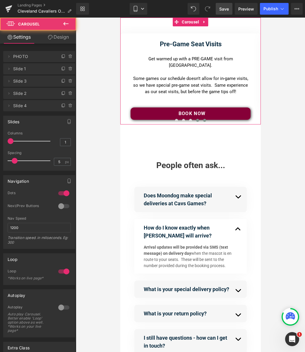
click at [203, 121] on span at bounding box center [204, 120] width 3 height 3
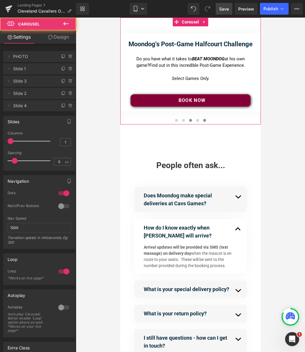
drag, startPoint x: 205, startPoint y: 122, endPoint x: 187, endPoint y: 120, distance: 18.5
click at [204, 122] on button at bounding box center [204, 120] width 7 height 6
click at [177, 120] on span at bounding box center [176, 120] width 3 height 3
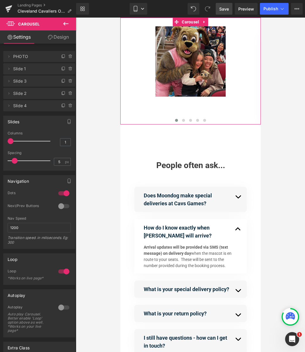
click at [198, 78] on img at bounding box center [190, 61] width 70 height 70
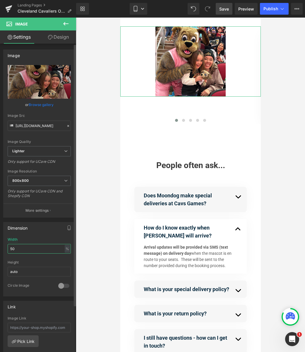
click at [5, 249] on div "50% Width 50 % % px auto Height auto 0 Circle Image" at bounding box center [39, 267] width 71 height 59
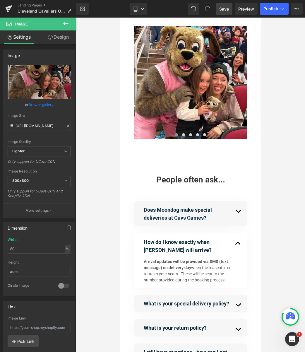
click at [269, 154] on div at bounding box center [190, 185] width 229 height 335
click at [140, 7] on link "Mobile" at bounding box center [139, 9] width 18 height 12
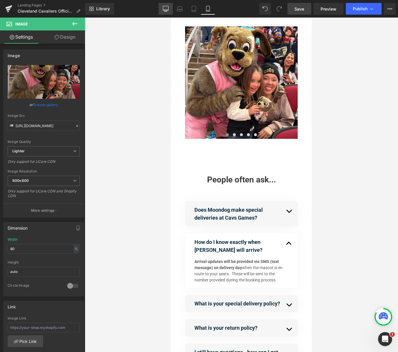
click at [167, 8] on icon at bounding box center [166, 9] width 6 height 6
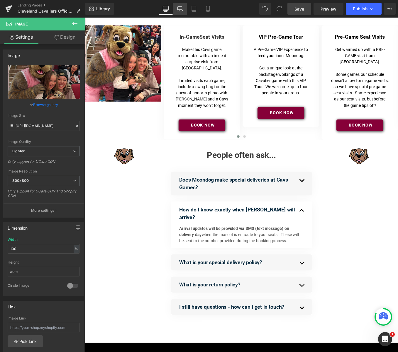
click at [180, 8] on icon at bounding box center [180, 9] width 6 height 6
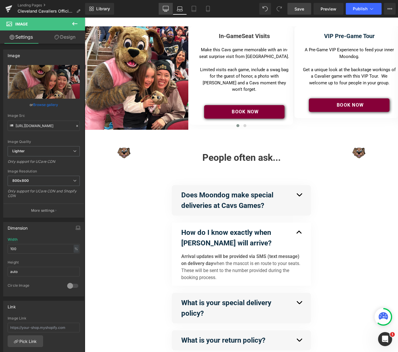
click at [164, 10] on icon at bounding box center [166, 9] width 6 height 6
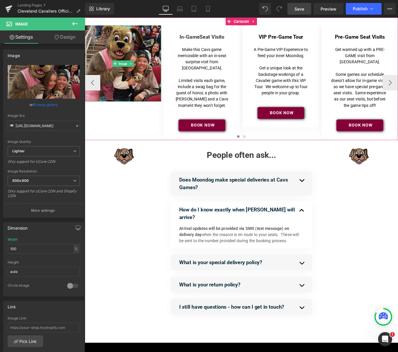
click at [135, 77] on img at bounding box center [128, 69] width 86 height 86
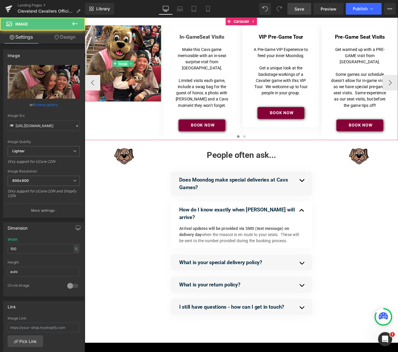
click at [130, 70] on link "Image" at bounding box center [125, 69] width 18 height 7
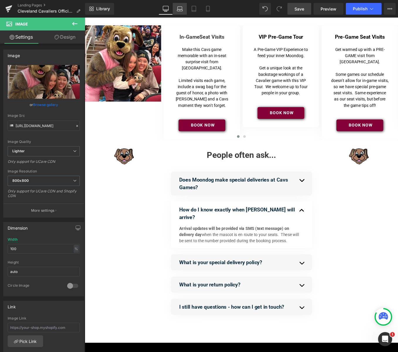
click at [180, 11] on icon at bounding box center [180, 9] width 6 height 6
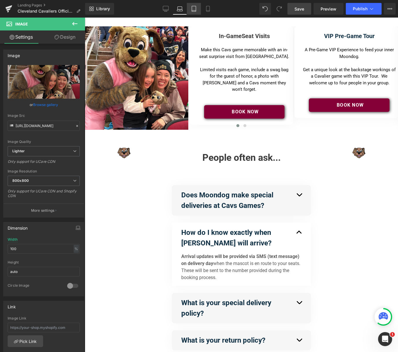
click at [194, 8] on icon at bounding box center [194, 9] width 6 height 6
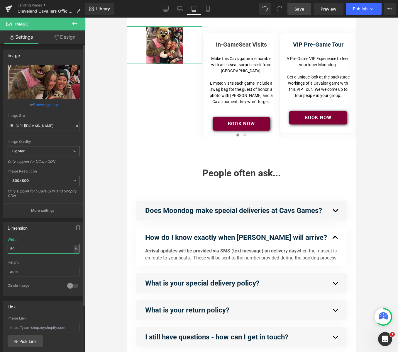
drag, startPoint x: 16, startPoint y: 249, endPoint x: 4, endPoint y: 249, distance: 11.7
click at [6, 249] on div "50% Width 50 % % px auto Height auto 0 Circle Image" at bounding box center [44, 267] width 80 height 59
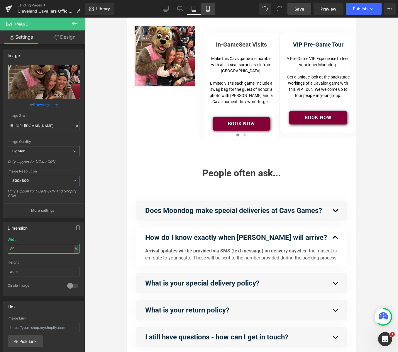
type input "80"
click at [207, 8] on icon at bounding box center [208, 9] width 6 height 6
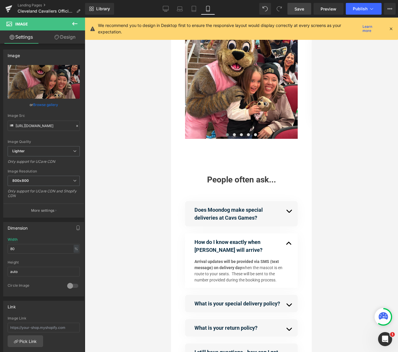
click at [302, 10] on span "Save" at bounding box center [299, 9] width 10 height 6
click at [381, 28] on icon at bounding box center [390, 28] width 5 height 5
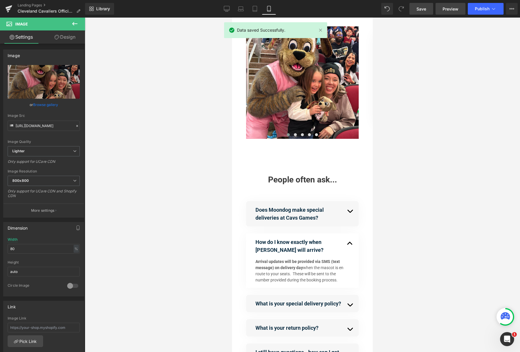
click at [381, 12] on link "Preview" at bounding box center [450, 9] width 30 height 12
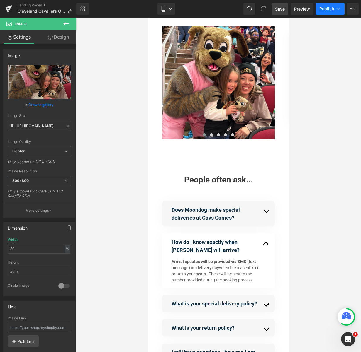
click at [328, 8] on span "Publish" at bounding box center [326, 8] width 15 height 5
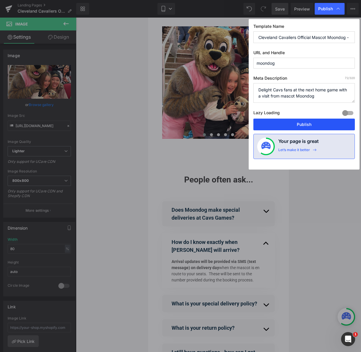
click at [300, 123] on button "Publish" at bounding box center [303, 125] width 101 height 12
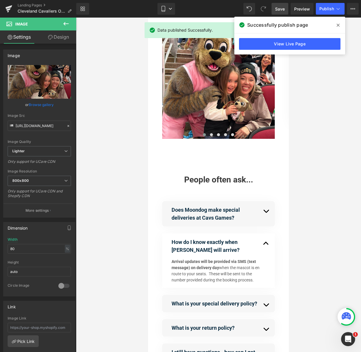
click at [338, 24] on icon at bounding box center [337, 25] width 3 height 5
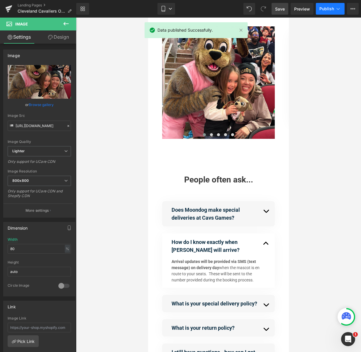
click at [327, 10] on span "Publish" at bounding box center [326, 8] width 15 height 5
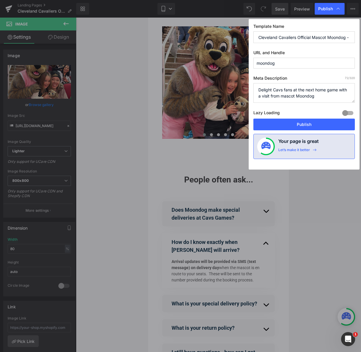
drag, startPoint x: 323, startPoint y: 98, endPoint x: 319, endPoint y: 98, distance: 4.4
click at [319, 98] on textarea "Delight Cavs fans at the next home game with a visit from mascot Moondog" at bounding box center [303, 93] width 101 height 20
drag, startPoint x: 315, startPoint y: 96, endPoint x: 247, endPoint y: 91, distance: 68.5
click at [251, 90] on div "Template Name Cleveland Cavaliers Official Mascot Moondog - VIP Experiences URL…" at bounding box center [303, 94] width 111 height 151
click at [309, 91] on textarea "Delight Cavs fans at the next home game with a visit from mascot Moondog" at bounding box center [303, 93] width 101 height 20
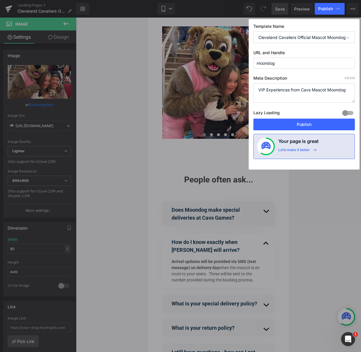
drag, startPoint x: 259, startPoint y: 90, endPoint x: 267, endPoint y: 89, distance: 8.0
click at [259, 89] on textarea "Delight Cavs fans at the next home game with a visit from mascot Moondog" at bounding box center [303, 93] width 101 height 20
click at [346, 90] on textarea "Delight Cavs fans at the next home game with a visit from mascot Moondog" at bounding box center [303, 93] width 101 height 20
click at [258, 89] on textarea "Delight Cavs fans at the next home game with a visit from mascot Moondog" at bounding box center [303, 93] width 101 height 20
click at [302, 99] on textarea "Delight Cavs fans at the next home game with a visit from mascot Moondog" at bounding box center [303, 93] width 101 height 20
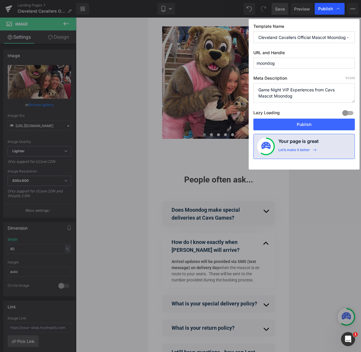
type textarea "Game Night VIP Experiences from Cavs Mascot Moondog"
click at [326, 7] on span "Publish" at bounding box center [325, 8] width 15 height 5
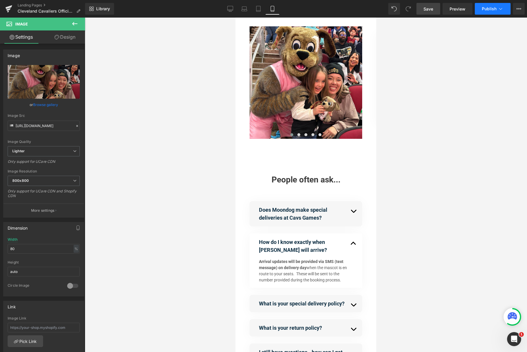
click at [381, 7] on span "Publish" at bounding box center [488, 8] width 15 height 5
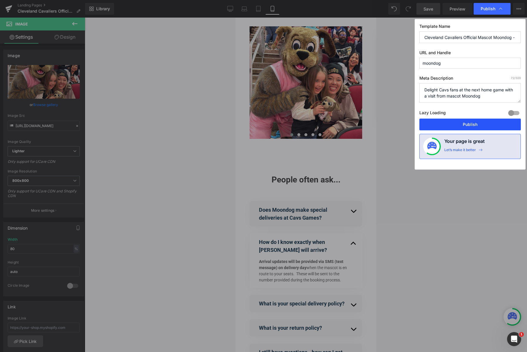
click at [381, 125] on button "Publish" at bounding box center [469, 125] width 101 height 12
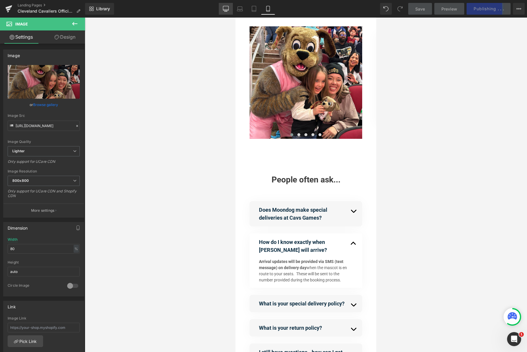
click at [226, 7] on icon at bounding box center [226, 9] width 6 height 6
type input "100"
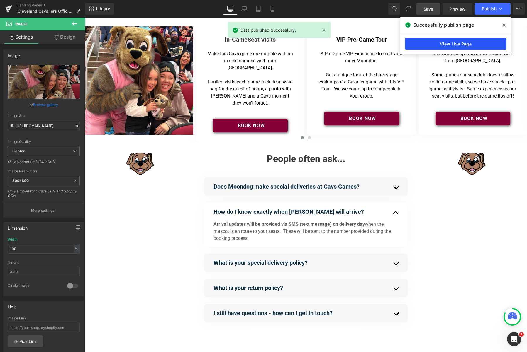
click at [381, 44] on link "View Live Page" at bounding box center [455, 44] width 101 height 12
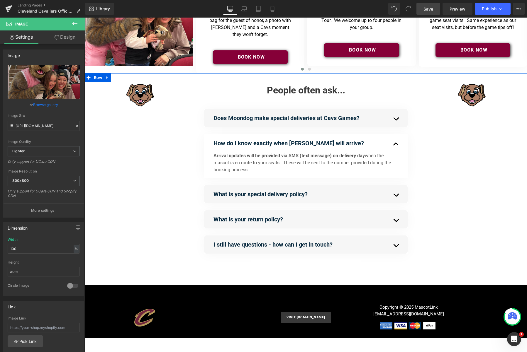
scroll to position [69, 0]
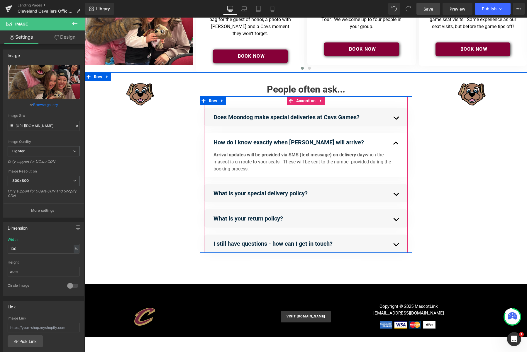
click at [381, 145] on span "button" at bounding box center [401, 145] width 0 height 0
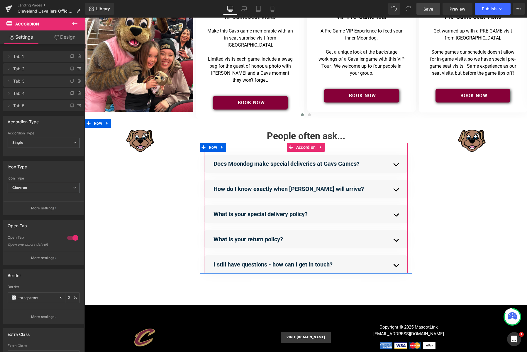
scroll to position [0, 0]
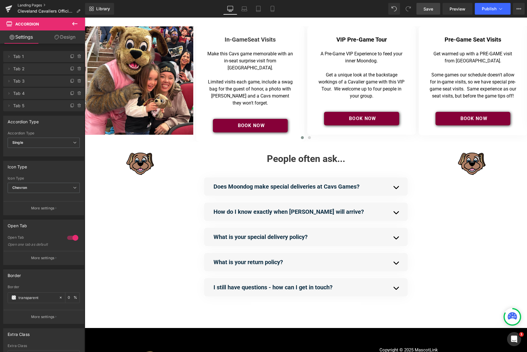
click at [30, 4] on link "Landing Pages" at bounding box center [51, 5] width 67 height 5
